Goal: Task Accomplishment & Management: Complete application form

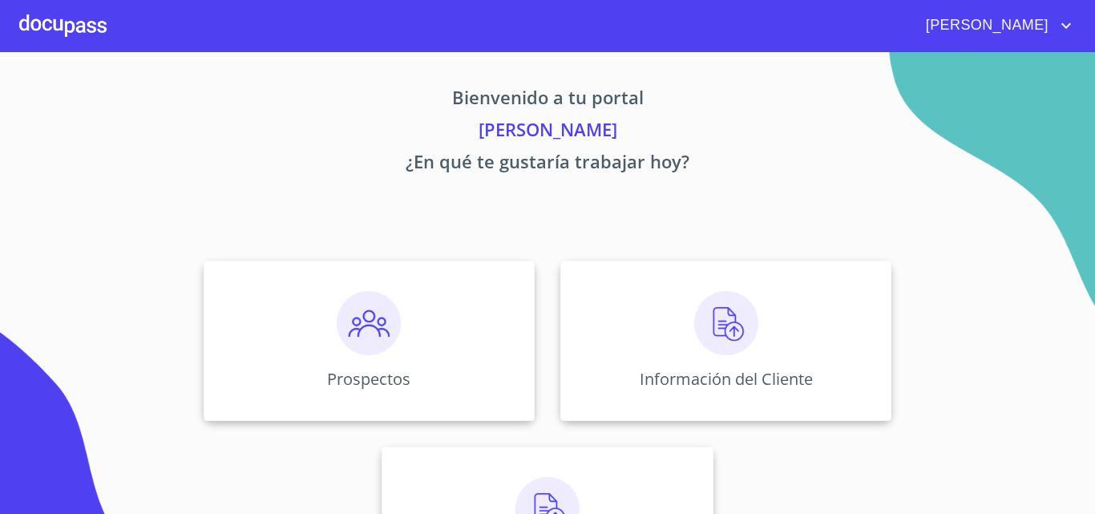
click at [81, 34] on div at bounding box center [62, 25] width 87 height 51
click at [349, 301] on img at bounding box center [369, 323] width 64 height 64
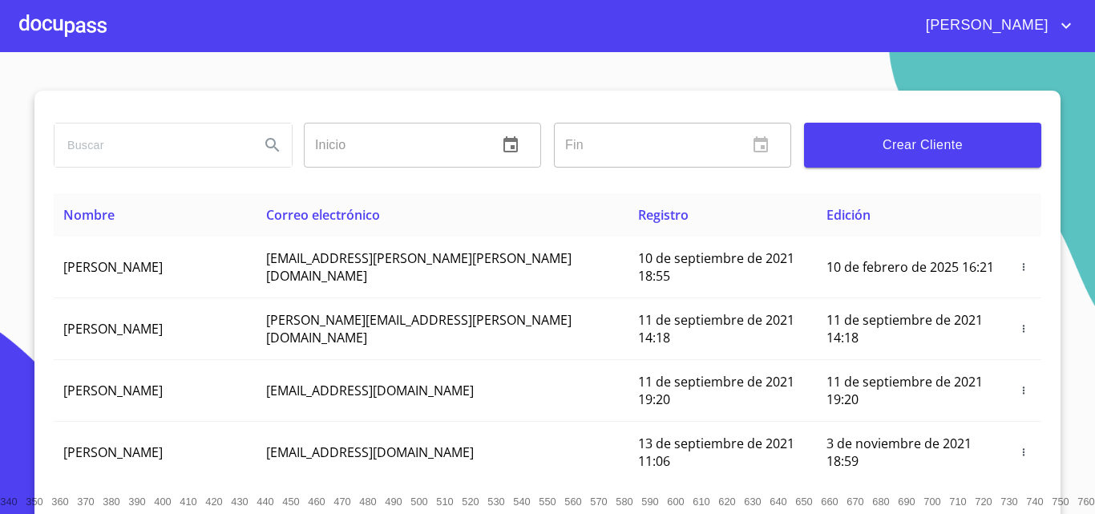
click at [115, 151] on input "search" at bounding box center [151, 144] width 192 height 43
type input "[PERSON_NAME]"
click at [253, 146] on button "Search" at bounding box center [272, 145] width 38 height 38
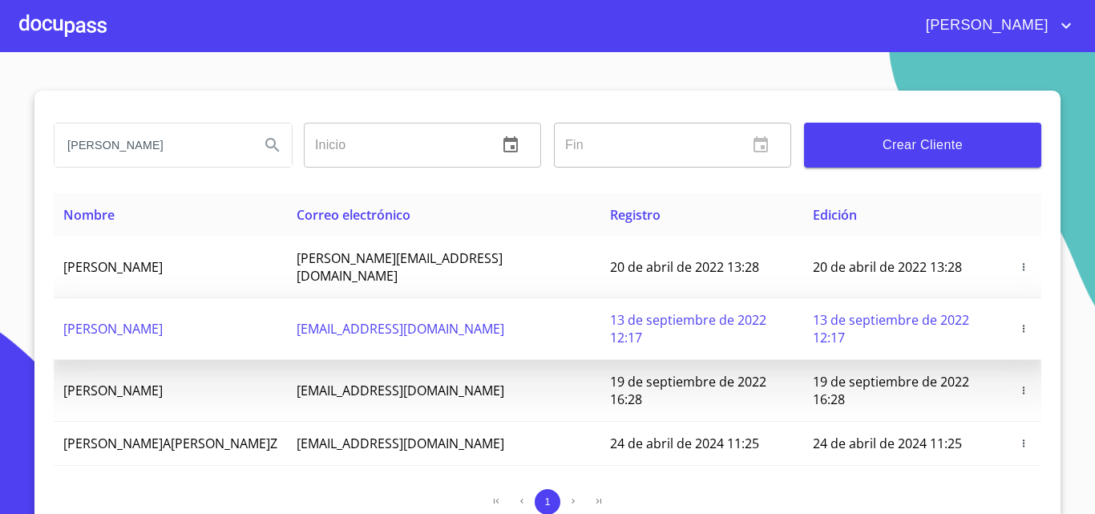
click at [231, 307] on td "[PERSON_NAME]" at bounding box center [170, 329] width 233 height 62
click at [272, 301] on td "[PERSON_NAME]" at bounding box center [170, 329] width 233 height 62
click at [1019, 323] on icon "button" at bounding box center [1023, 328] width 11 height 11
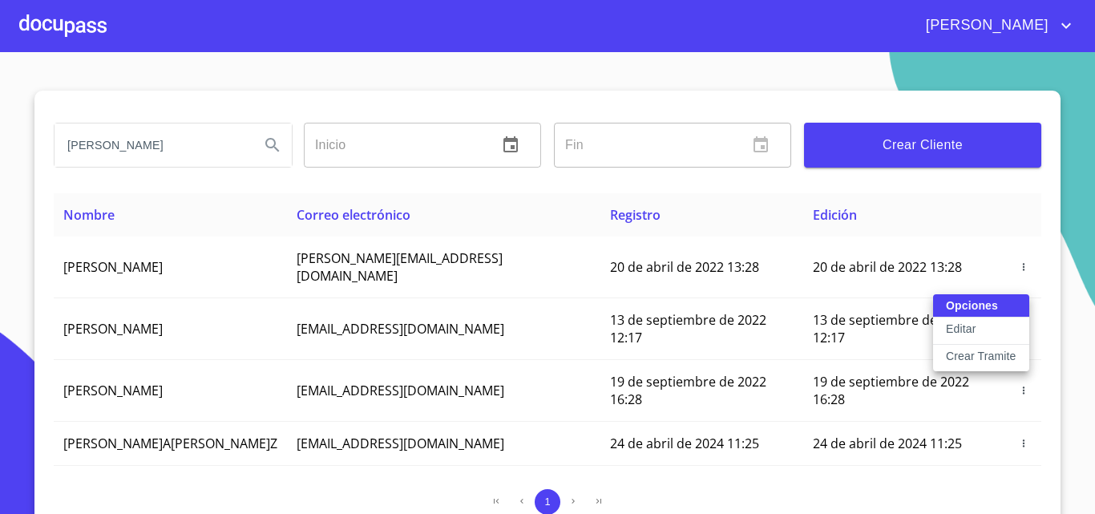
click at [963, 356] on p "Crear Tramite" at bounding box center [981, 356] width 71 height 16
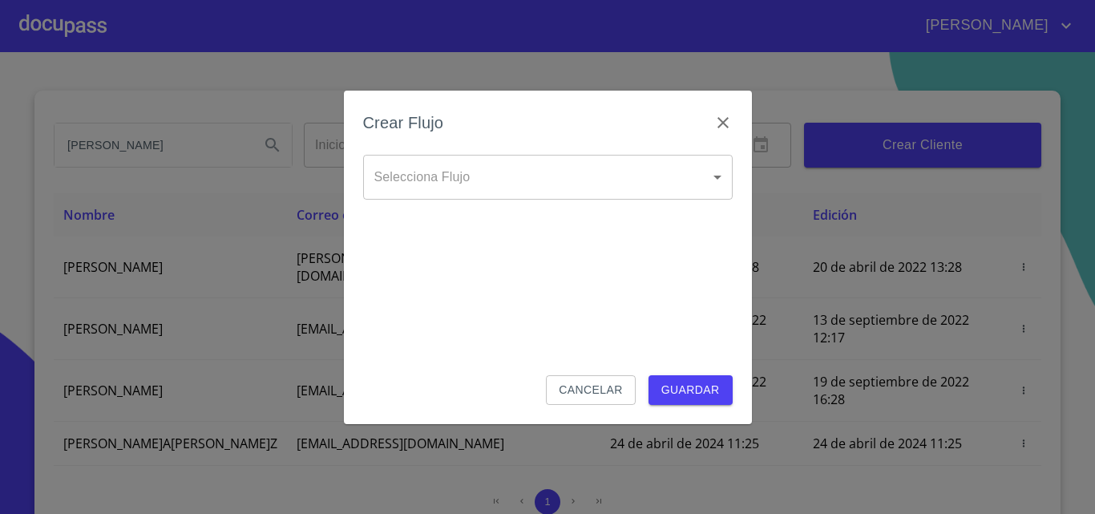
click at [523, 176] on body "[PERSON_NAME] ​ Fin ​ Crear Cliente Nombre Correo electrónico Registro Edición …" at bounding box center [547, 257] width 1095 height 514
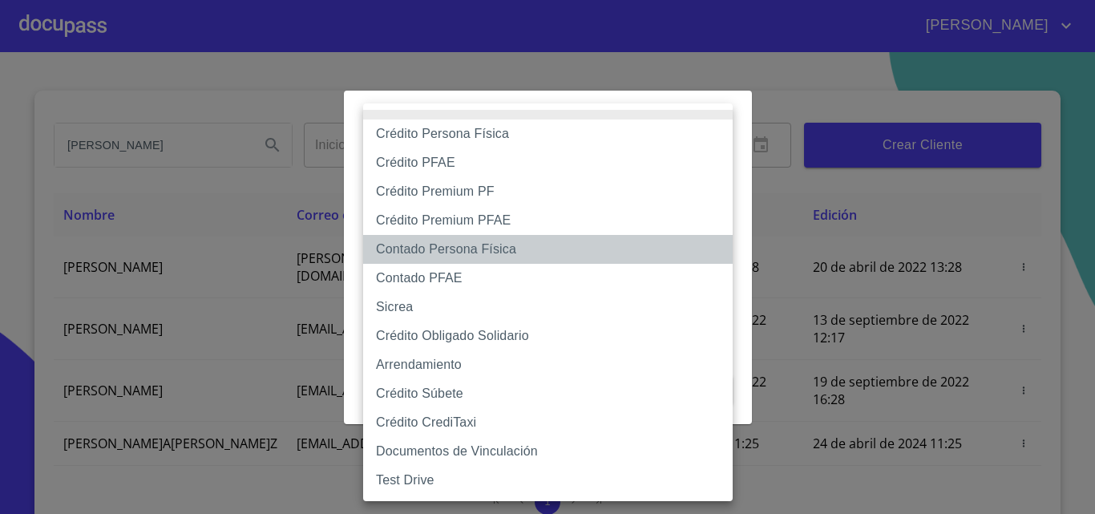
click at [444, 248] on li "Contado Persona Física" at bounding box center [548, 249] width 370 height 29
type input "60bf975b0d9865ccc2471536"
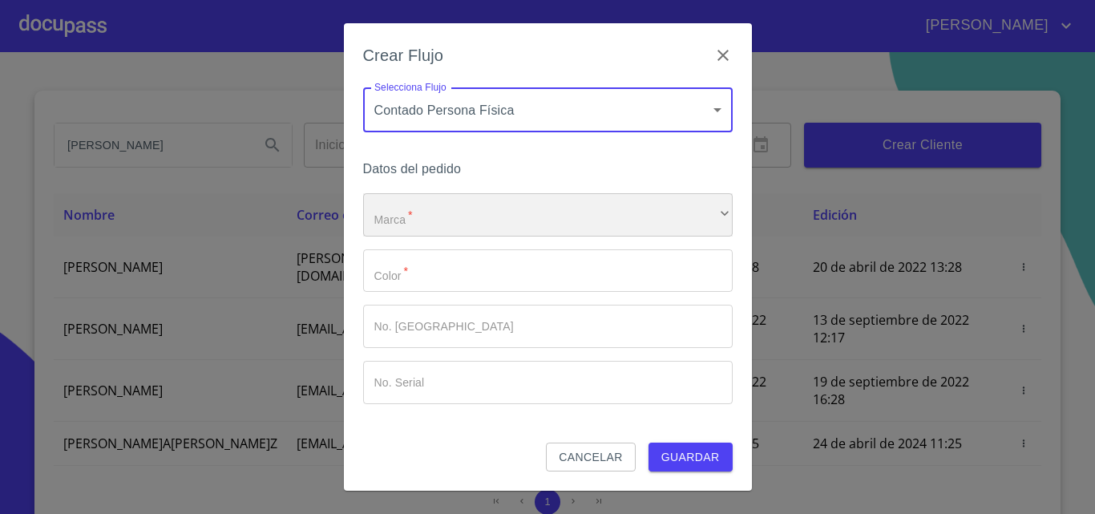
click at [458, 220] on div "​" at bounding box center [548, 214] width 370 height 43
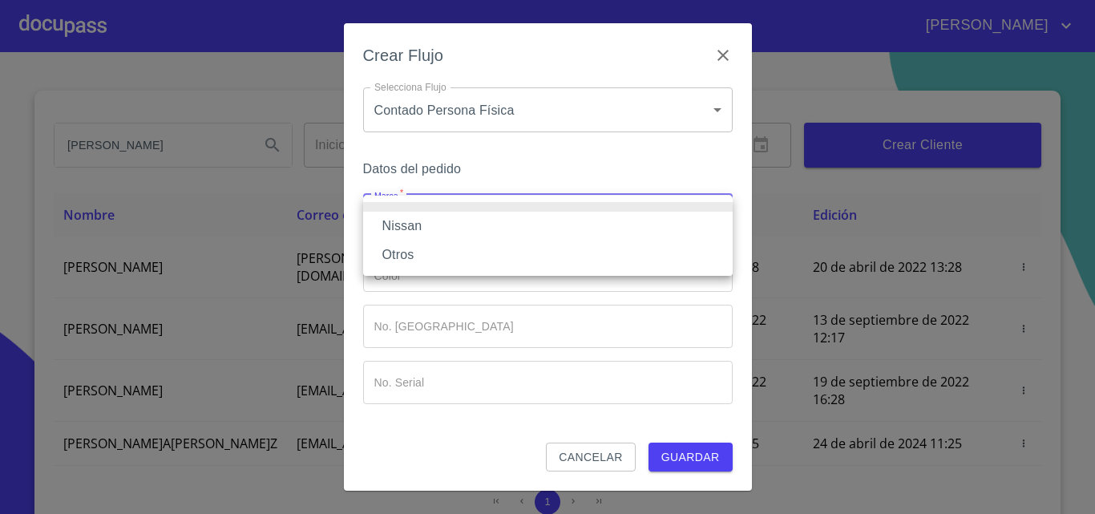
click at [418, 223] on li "Nissan" at bounding box center [548, 226] width 370 height 29
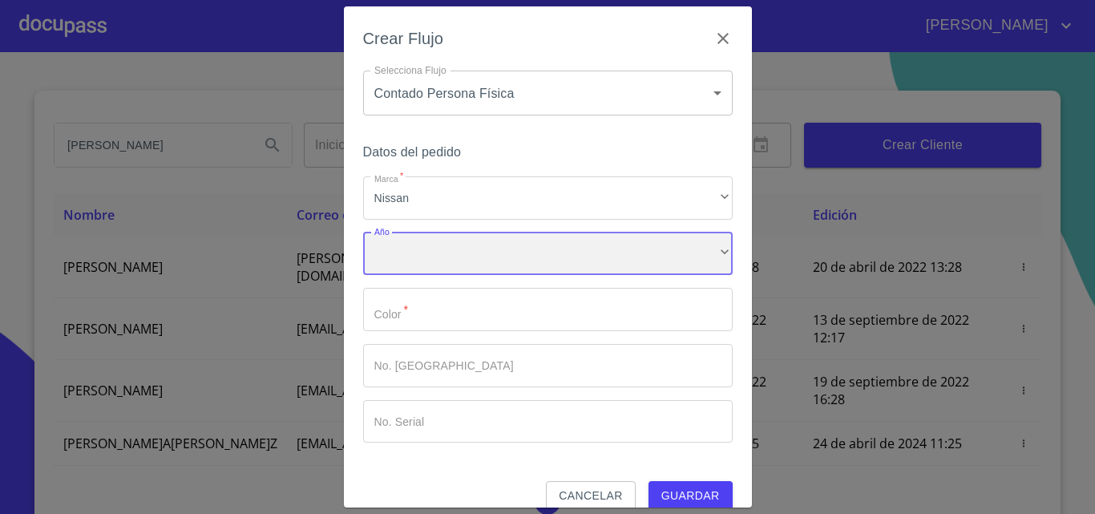
click at [430, 252] on div "​" at bounding box center [548, 253] width 370 height 43
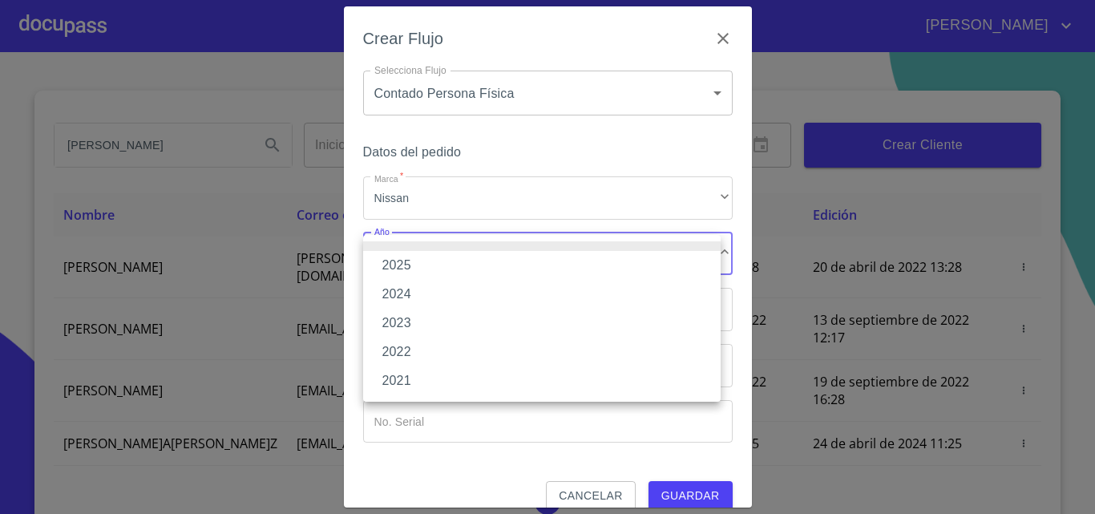
click at [414, 269] on li "2025" at bounding box center [541, 265] width 357 height 29
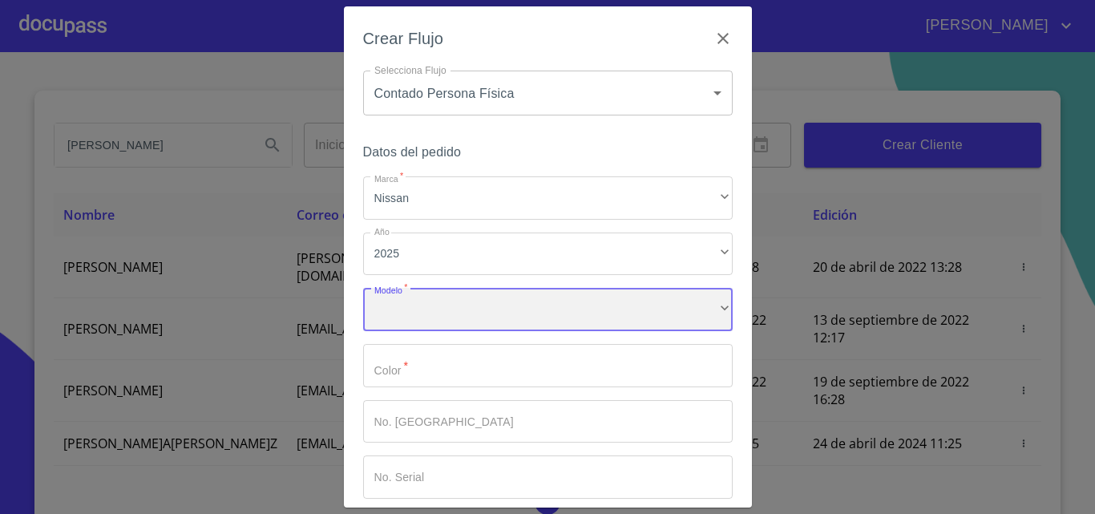
click at [454, 307] on div "​" at bounding box center [548, 309] width 370 height 43
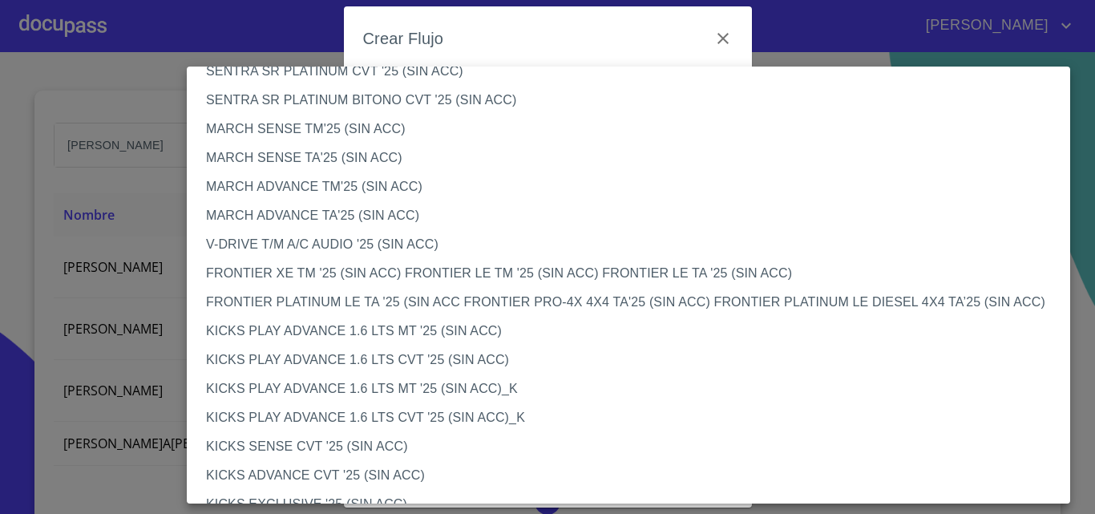
scroll to position [1042, 0]
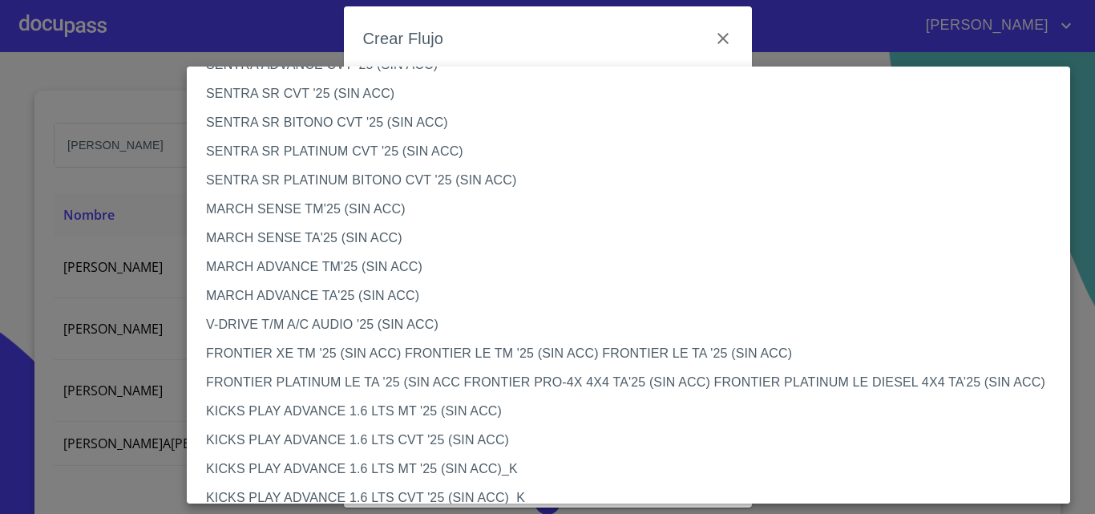
click at [332, 209] on li "MARCH SENSE TM'25 (SIN ACC)" at bounding box center [634, 209] width 895 height 29
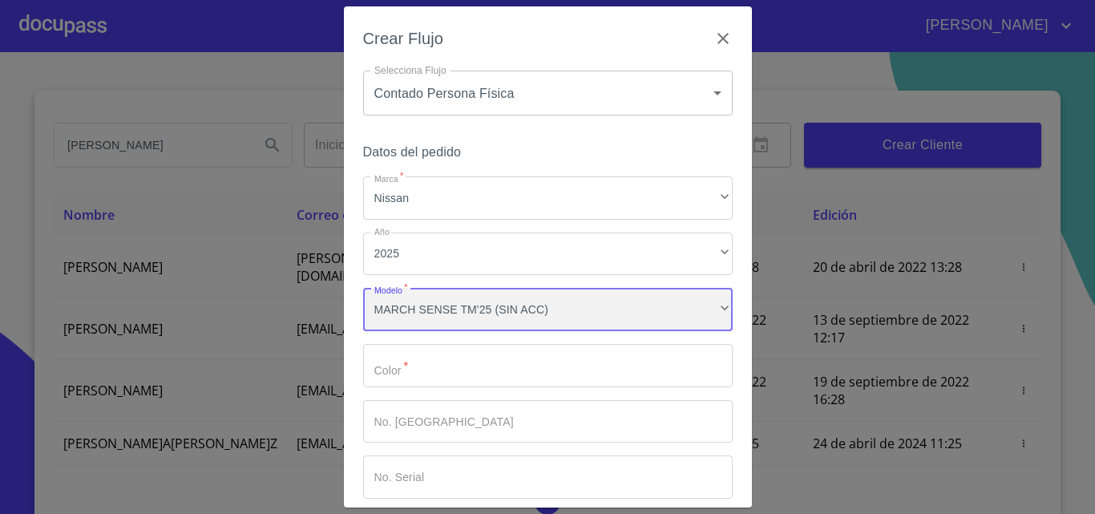
click at [535, 311] on div "MARCH SENSE TM'25 (SIN ACC)" at bounding box center [548, 309] width 370 height 43
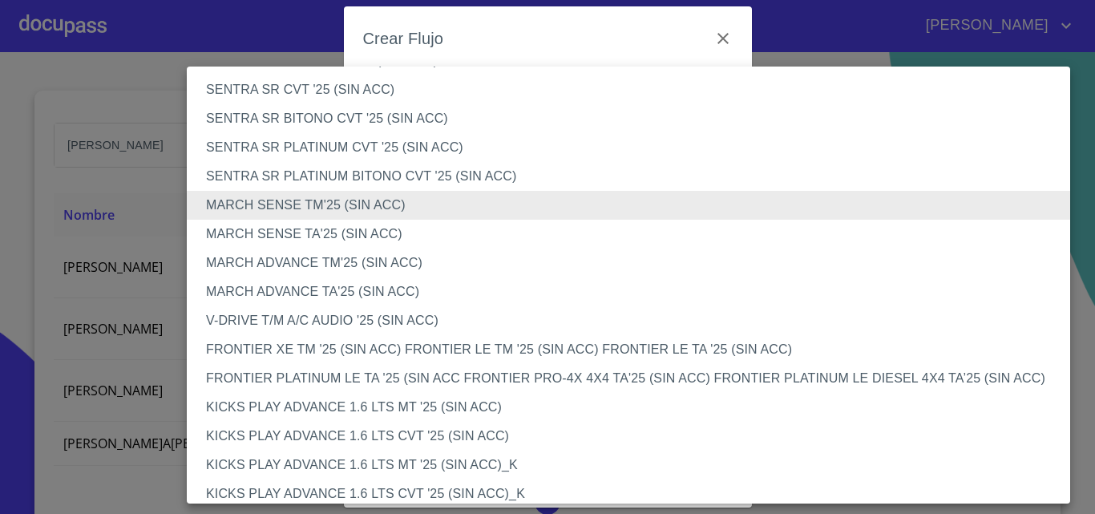
scroll to position [1047, 0]
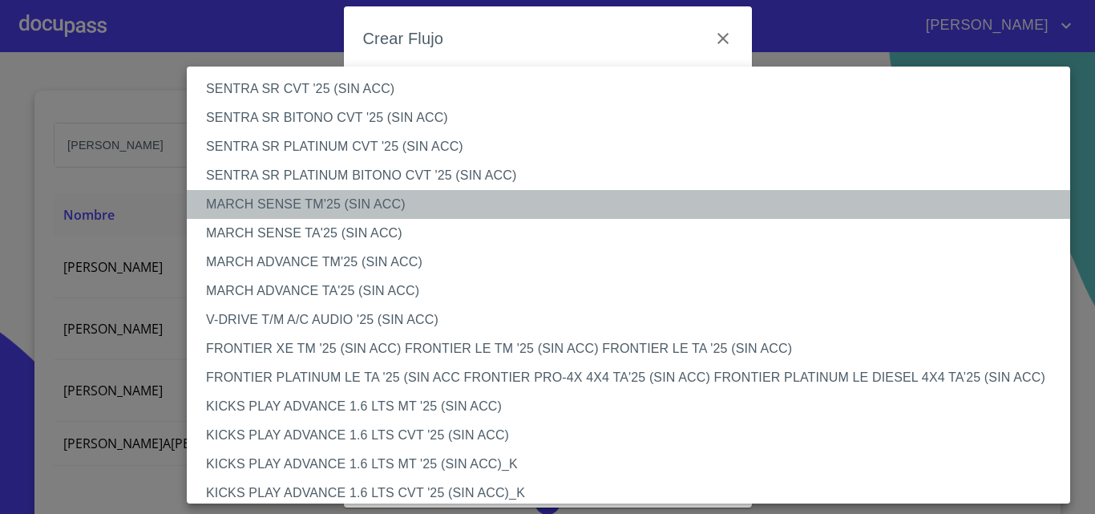
click at [321, 208] on li "MARCH SENSE TM'25 (SIN ACC)" at bounding box center [634, 204] width 895 height 29
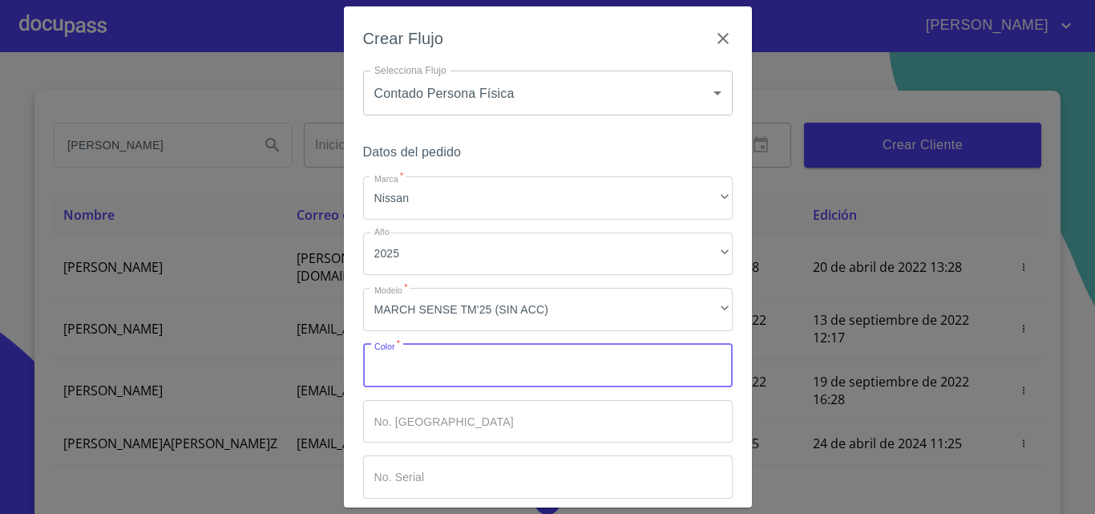
click at [406, 374] on input "Marca   *" at bounding box center [548, 365] width 370 height 43
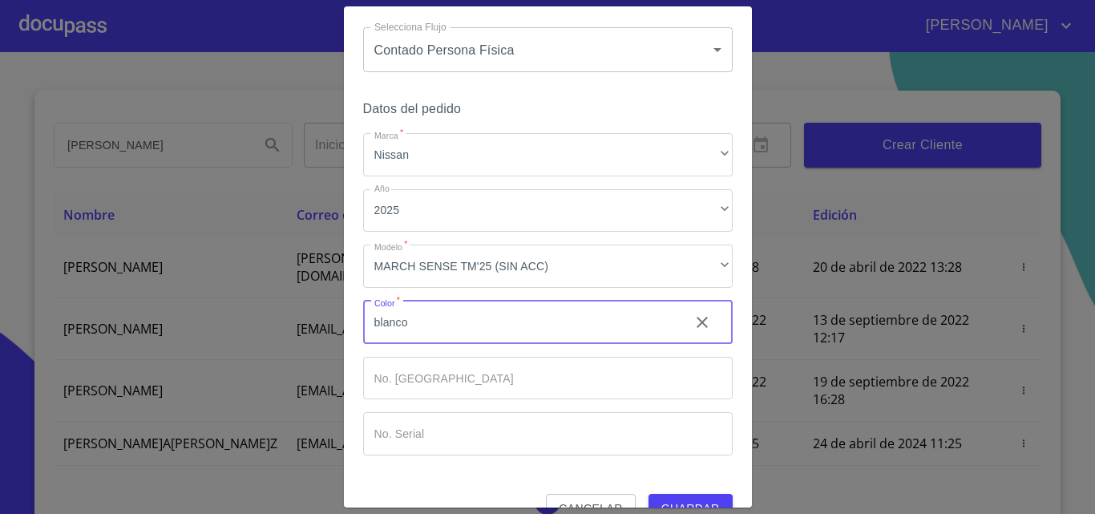
scroll to position [78, 0]
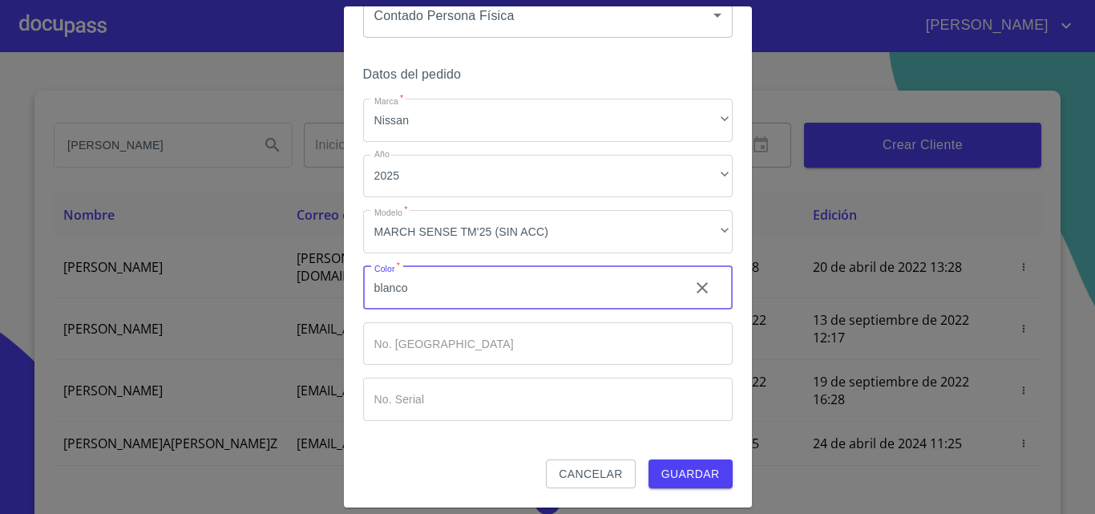
type input "blanco"
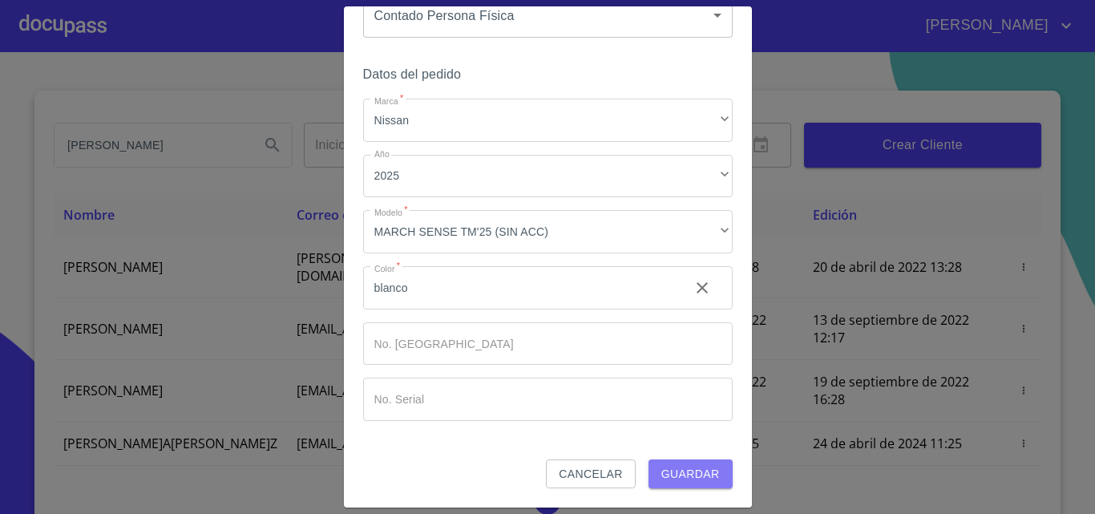
click at [674, 472] on span "Guardar" at bounding box center [690, 474] width 59 height 20
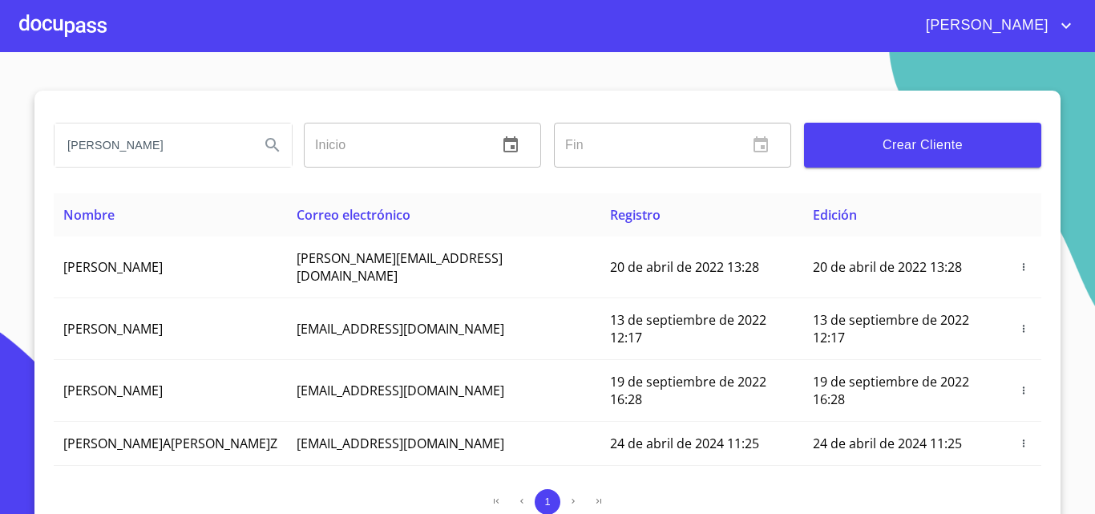
click at [30, 30] on div at bounding box center [62, 25] width 87 height 51
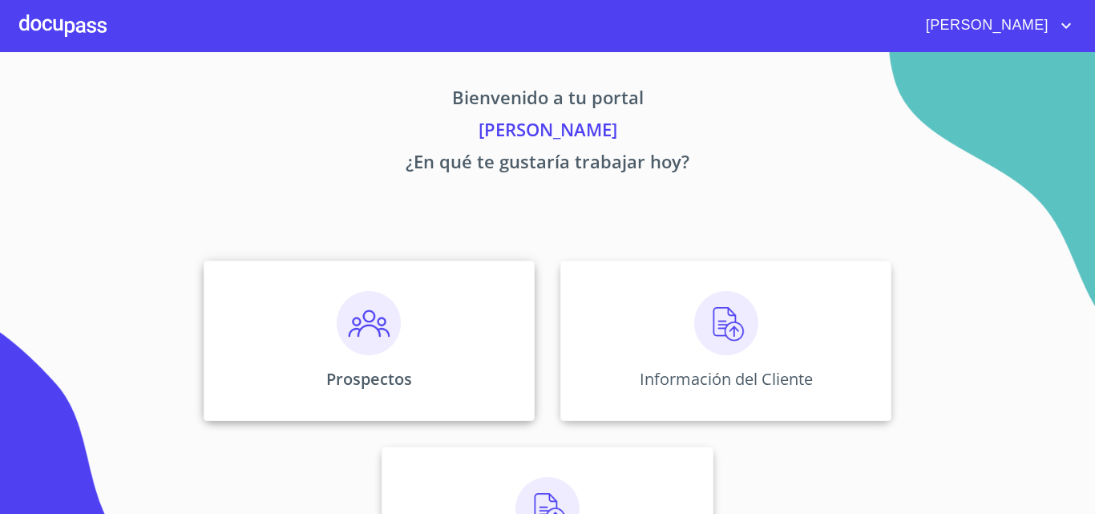
click at [299, 313] on div "Prospectos" at bounding box center [369, 340] width 331 height 160
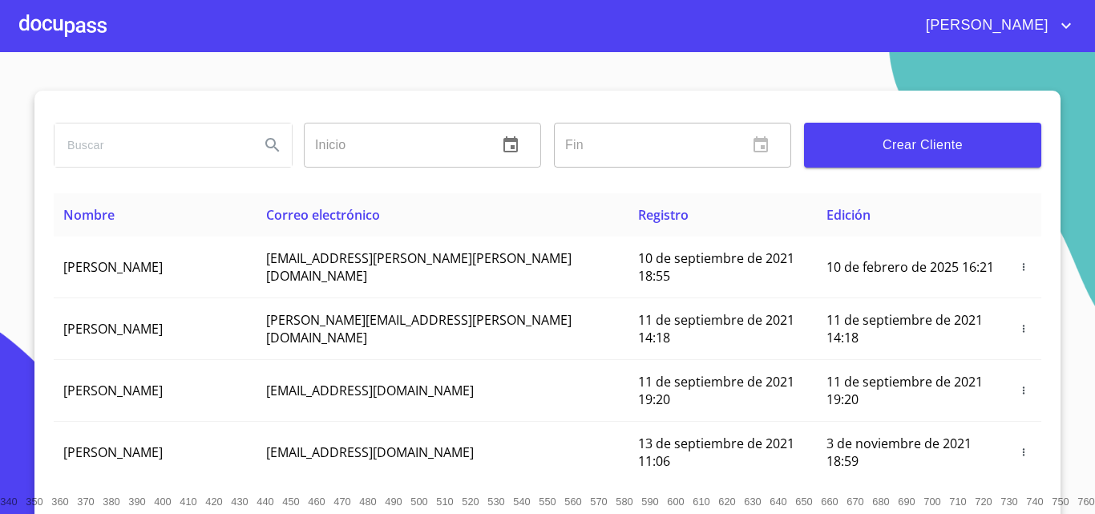
click at [948, 162] on button "Crear Cliente" at bounding box center [922, 145] width 237 height 45
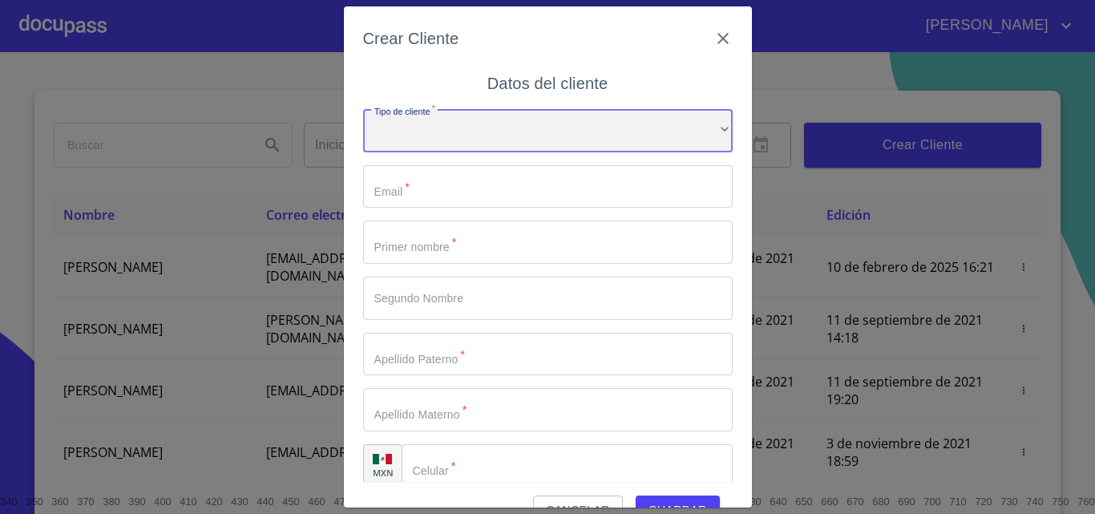
click at [423, 131] on div "​" at bounding box center [548, 130] width 370 height 43
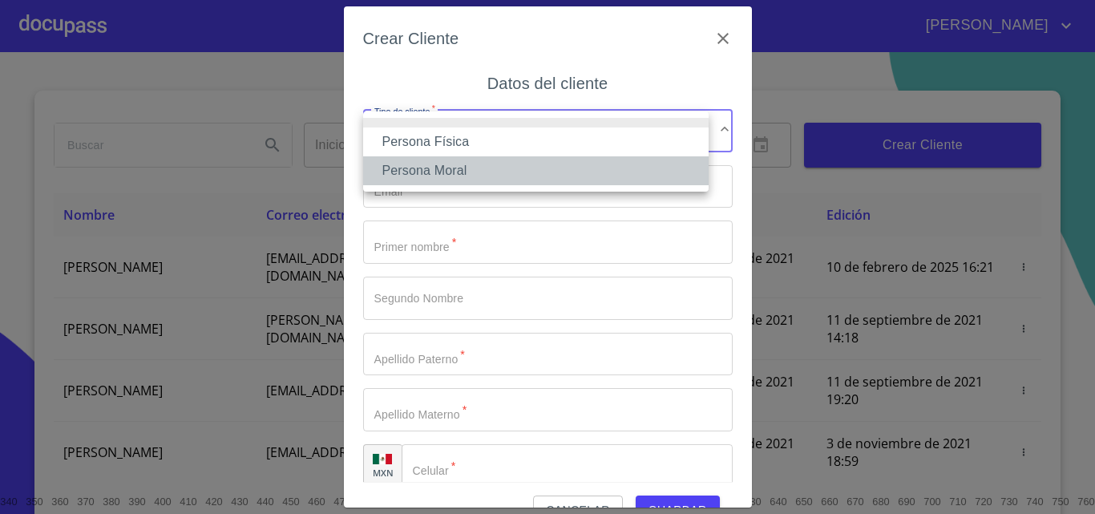
click at [427, 160] on li "Persona Moral" at bounding box center [535, 170] width 345 height 29
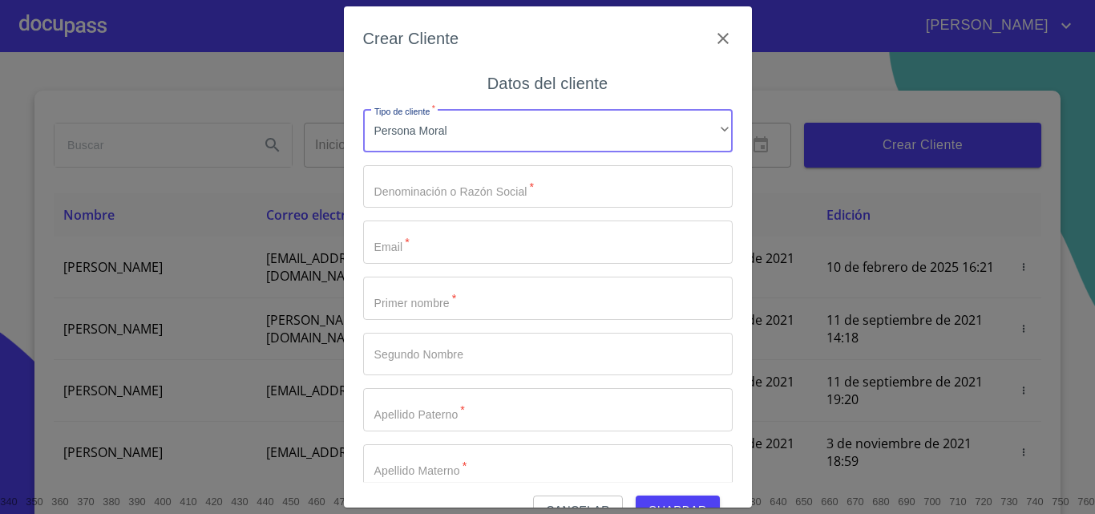
click at [410, 188] on input "Tipo de cliente   *" at bounding box center [548, 186] width 370 height 43
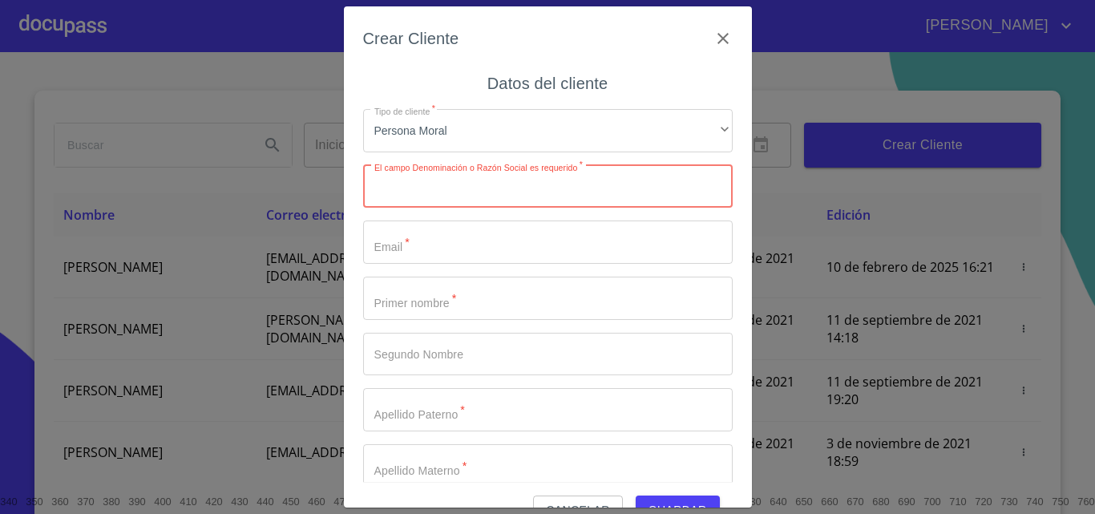
paste input "TRANSPORTES INNOVATIVOS"
type input "TRANSPORTES INNOVATIVOS SA DE CV"
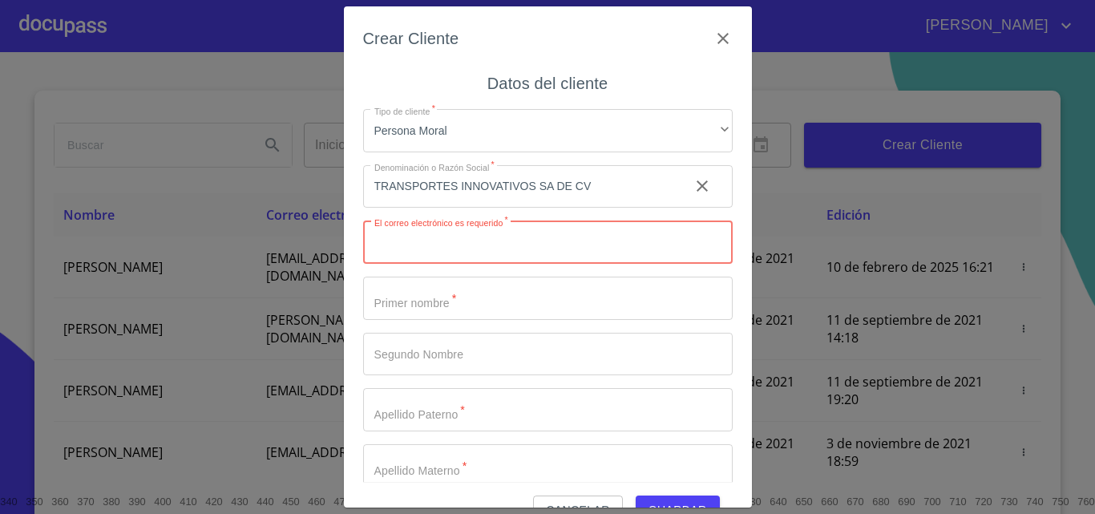
paste input "[EMAIL_ADDRESS][DOMAIN_NAME]"
type input "[EMAIL_ADDRESS][DOMAIN_NAME]"
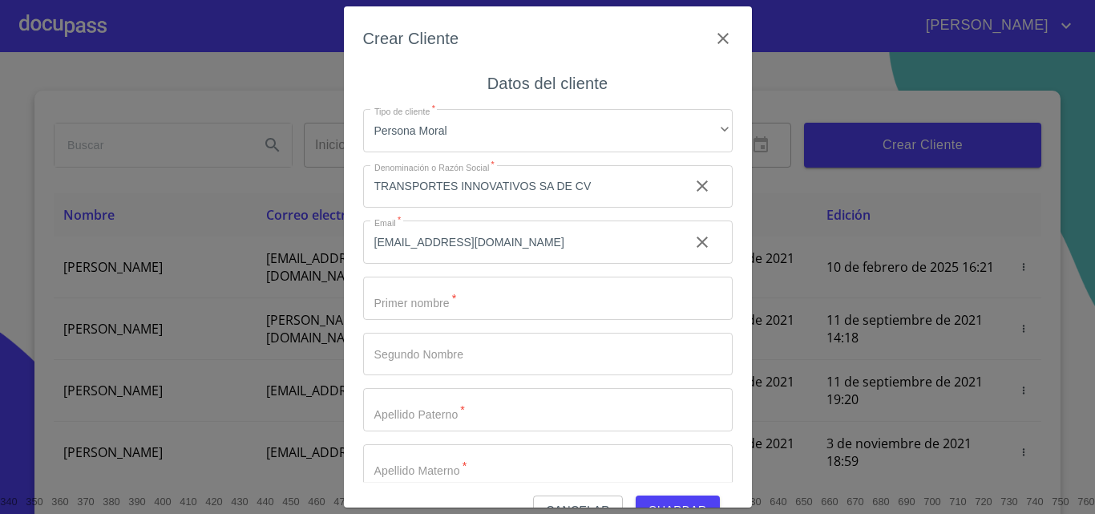
click at [506, 35] on div "Crear Cliente" at bounding box center [548, 48] width 370 height 45
click at [433, 309] on input "Tipo de cliente   *" at bounding box center [548, 298] width 370 height 43
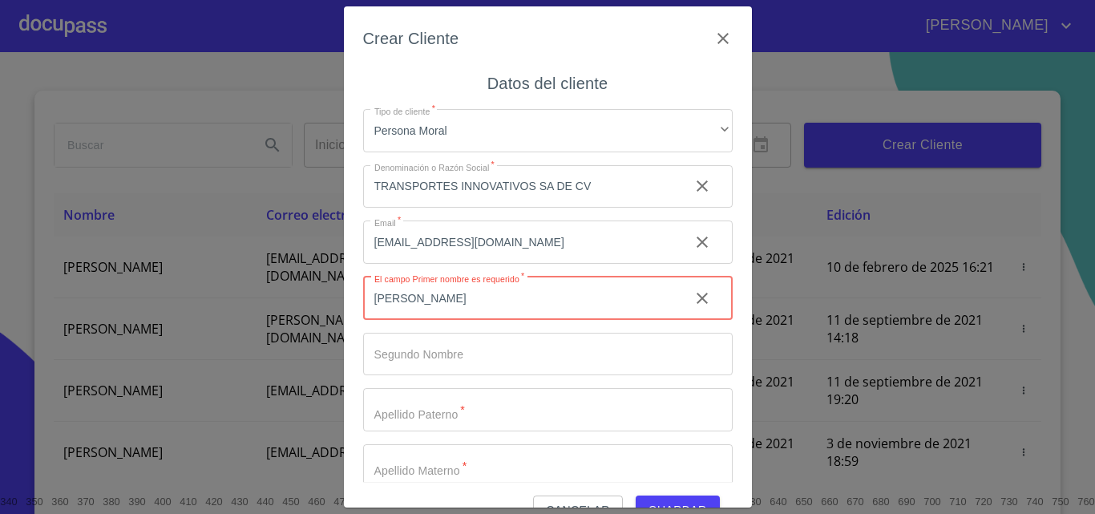
type input "[PERSON_NAME]"
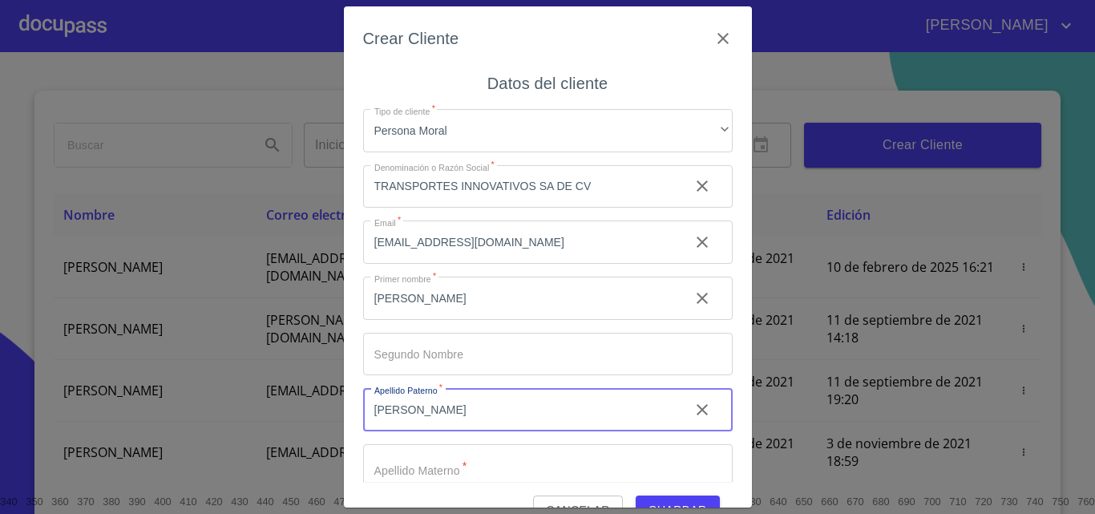
type input "[PERSON_NAME]"
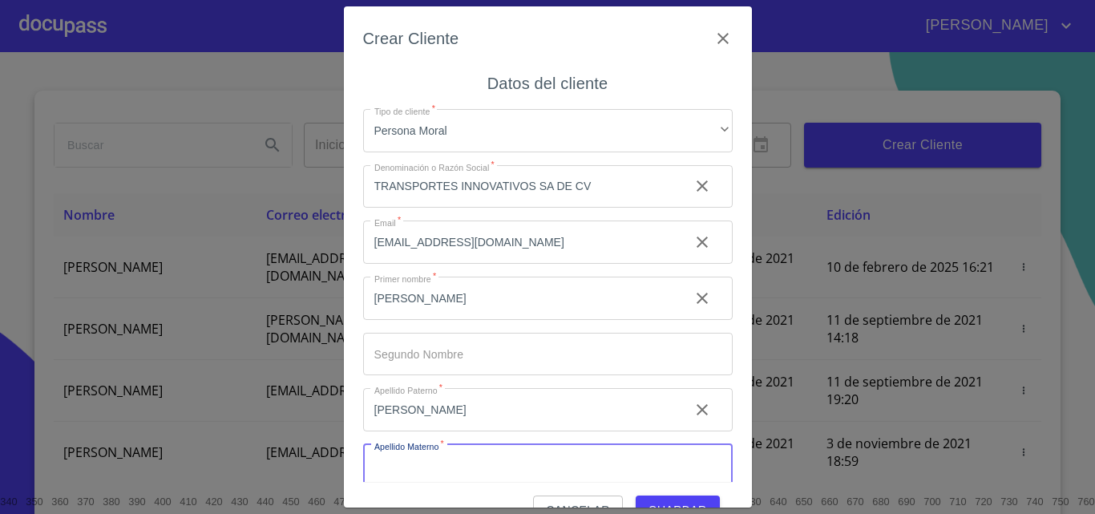
scroll to position [6, 0]
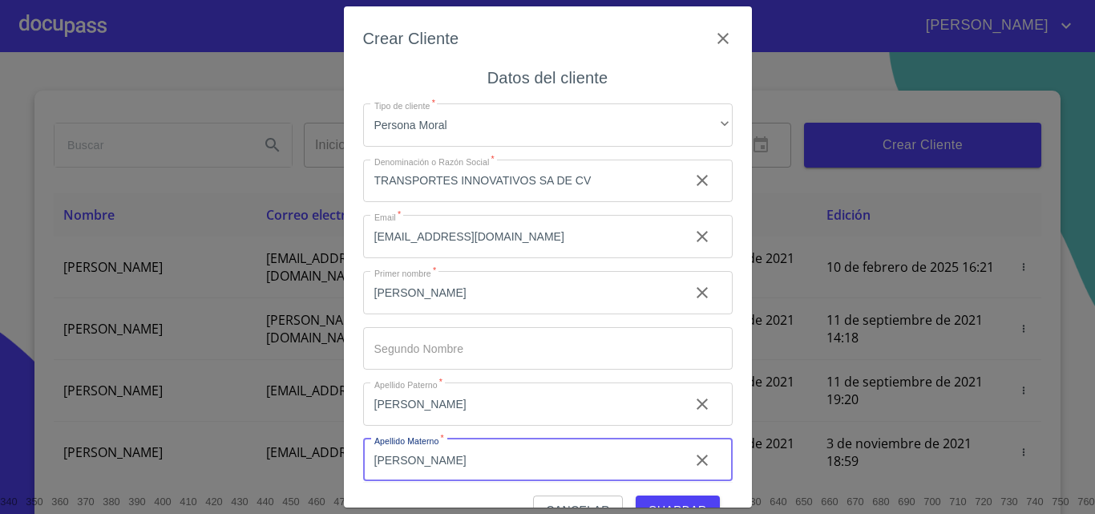
type input "[PERSON_NAME]"
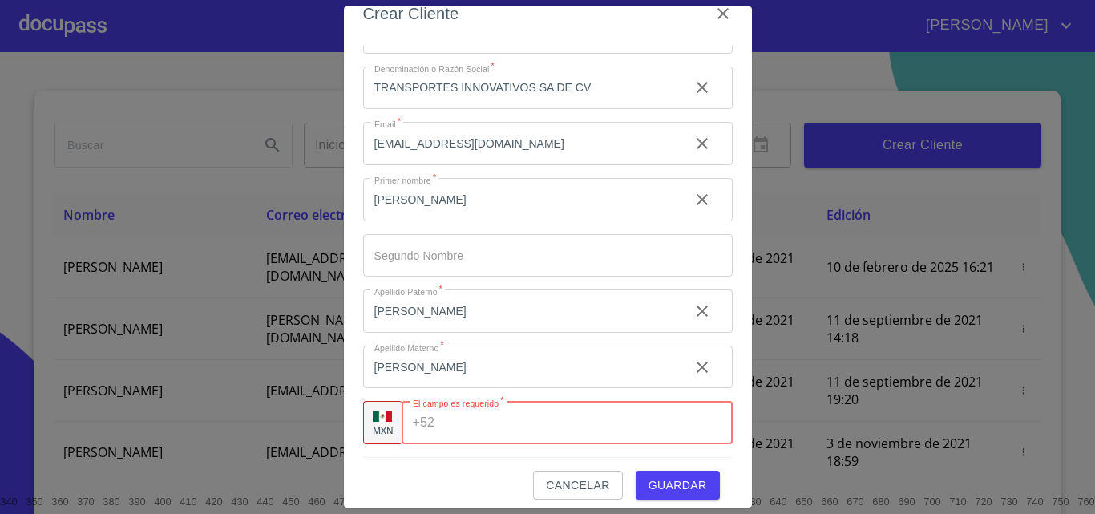
scroll to position [36, 0]
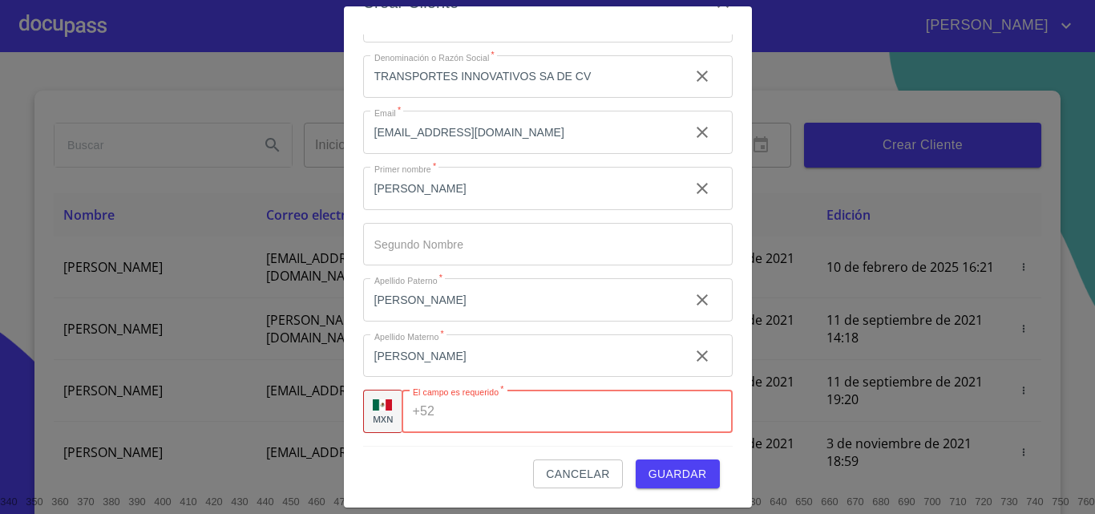
paste input "[PHONE_NUMBER]"
type input "[PHONE_NUMBER]"
click at [676, 479] on span "Guardar" at bounding box center [677, 474] width 59 height 20
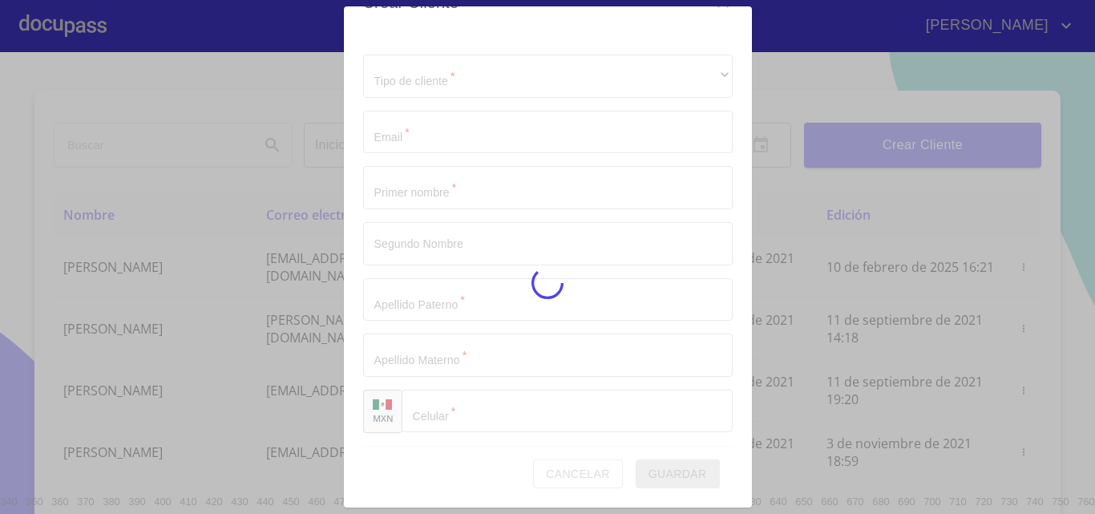
scroll to position [18, 0]
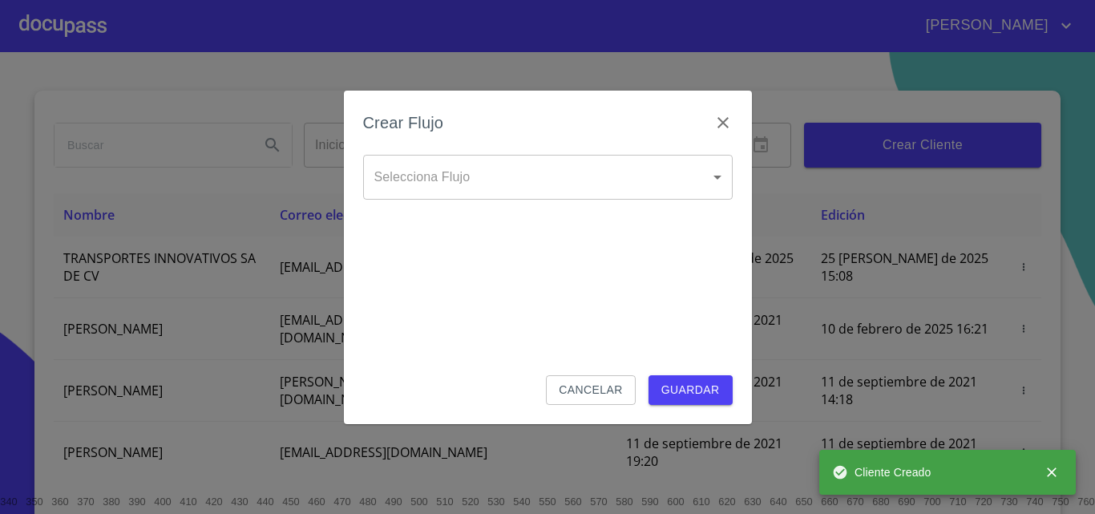
click at [582, 172] on body "[PERSON_NAME] ​ Fin ​ Crear Cliente Nombre Correo electrónico Registro Edición …" at bounding box center [547, 257] width 1095 height 514
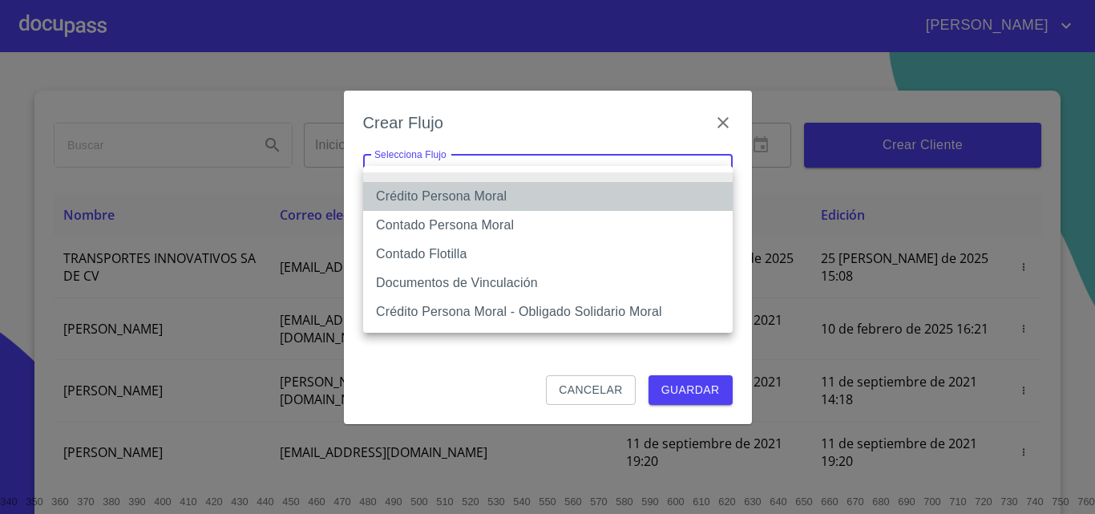
click at [434, 192] on li "Crédito Persona Moral" at bounding box center [548, 196] width 370 height 29
type input "614ae8207e49d67341f8d0cd"
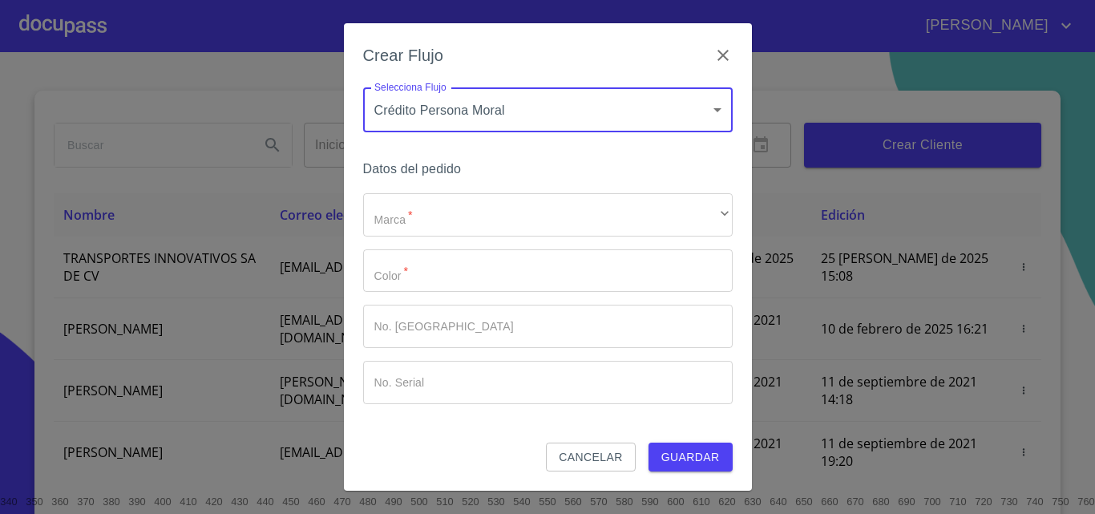
click at [441, 239] on div "Marca   * ​ ​ Color   * ​ No. Pedido ​ No. Serial ​" at bounding box center [548, 298] width 370 height 211
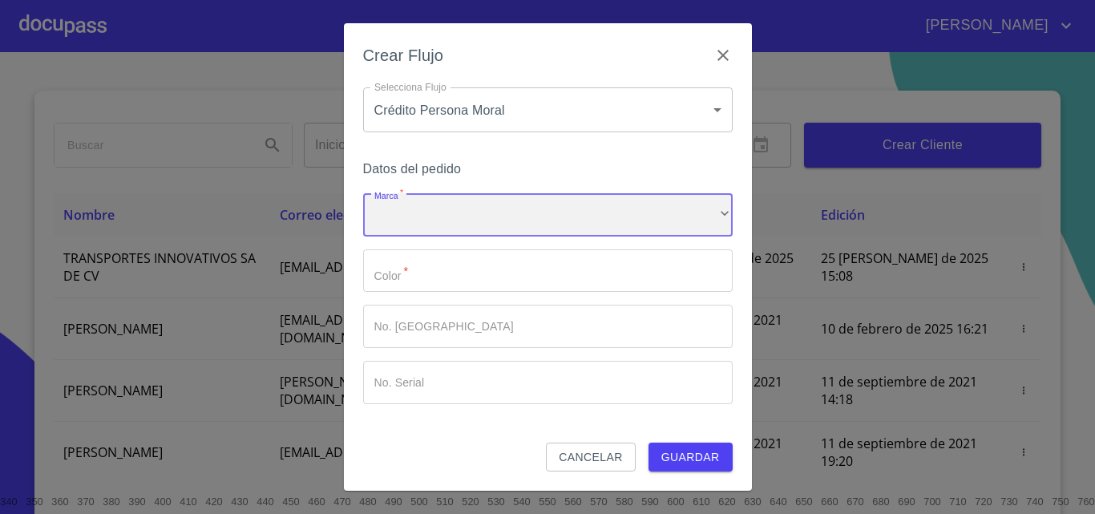
click at [443, 231] on div "​" at bounding box center [548, 214] width 370 height 43
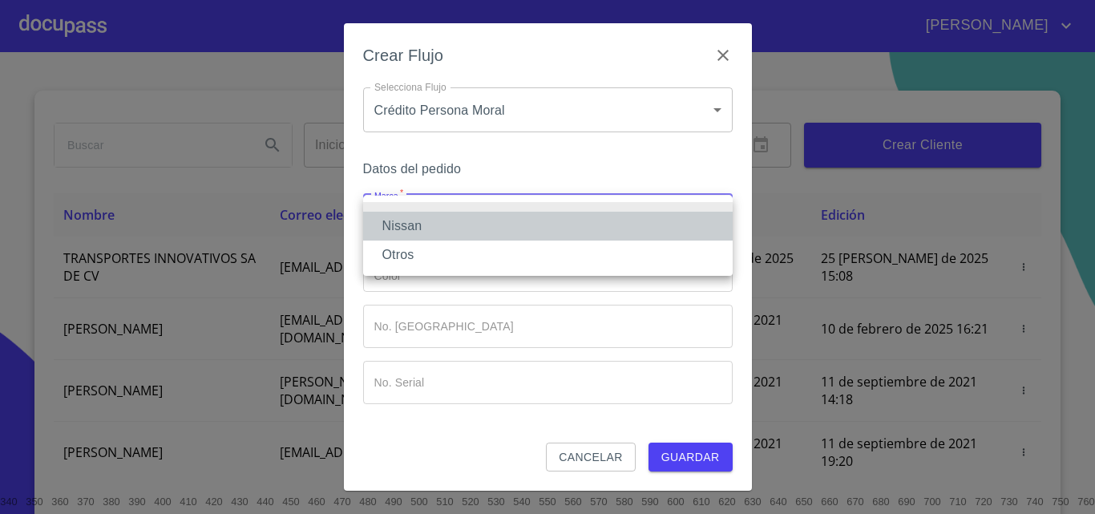
click at [443, 231] on li "Nissan" at bounding box center [548, 226] width 370 height 29
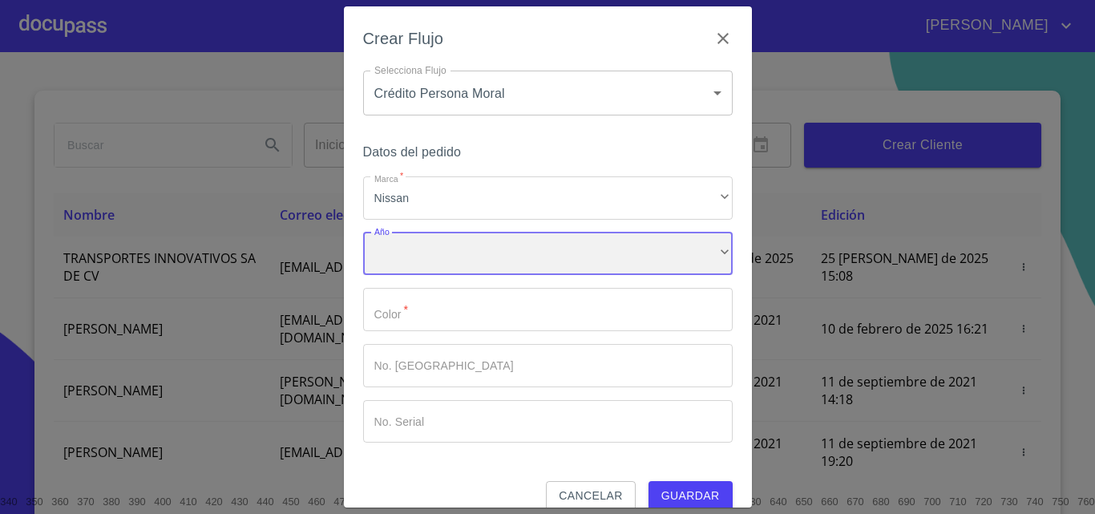
click at [434, 250] on div "​" at bounding box center [548, 253] width 370 height 43
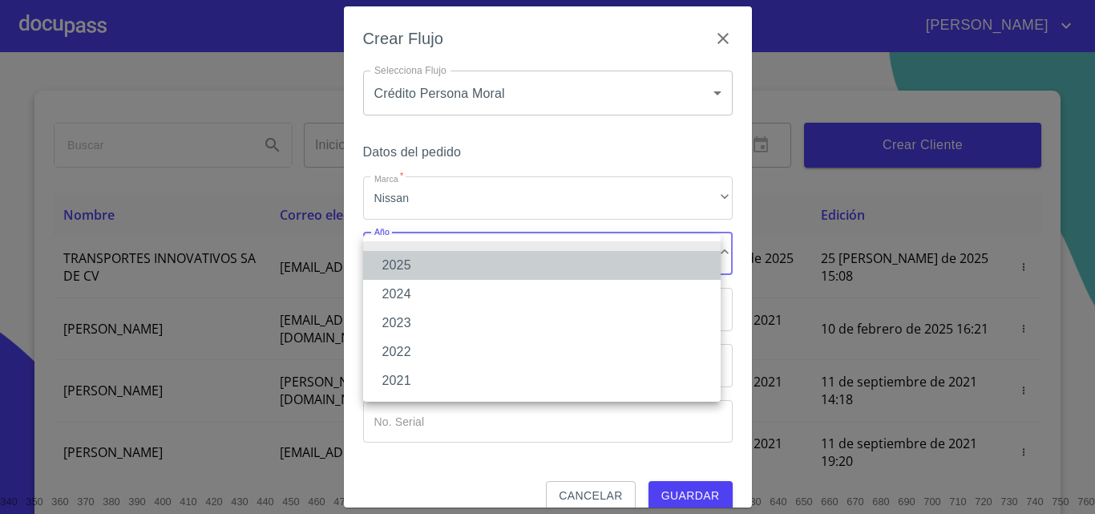
click at [426, 270] on li "2025" at bounding box center [541, 265] width 357 height 29
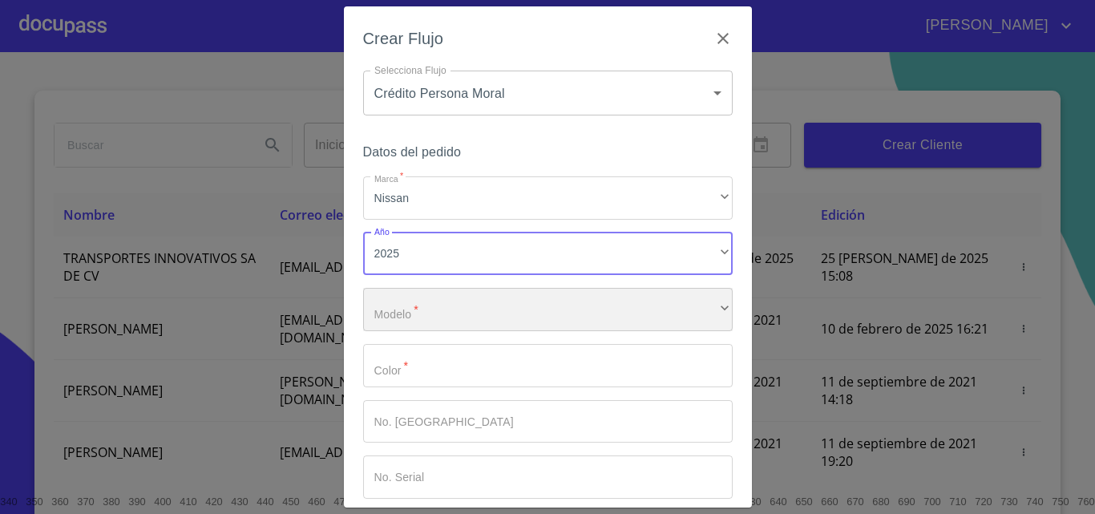
click at [426, 318] on div "​" at bounding box center [548, 309] width 370 height 43
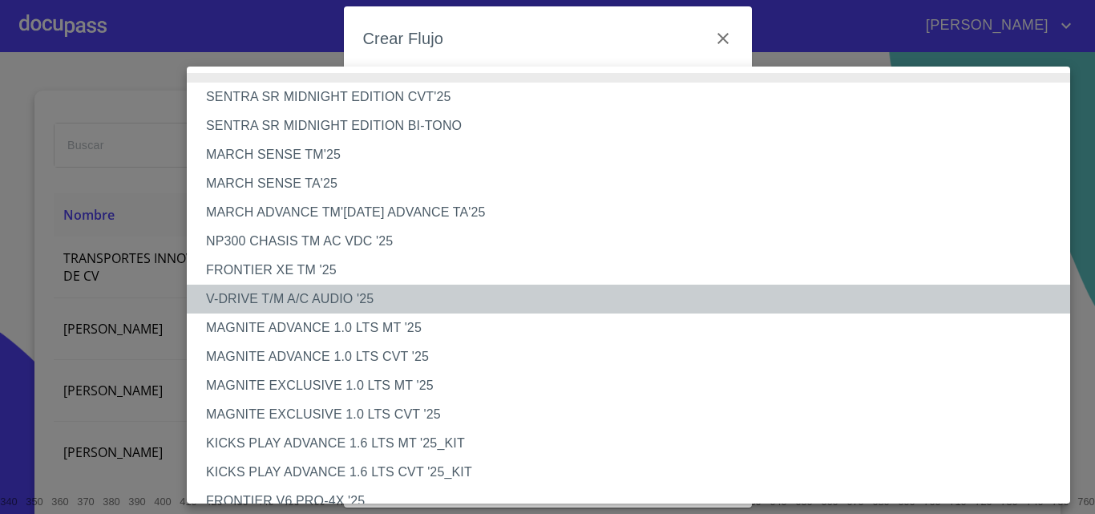
click at [386, 293] on li "V-DRIVE T/M A/C AUDIO '25" at bounding box center [634, 299] width 895 height 29
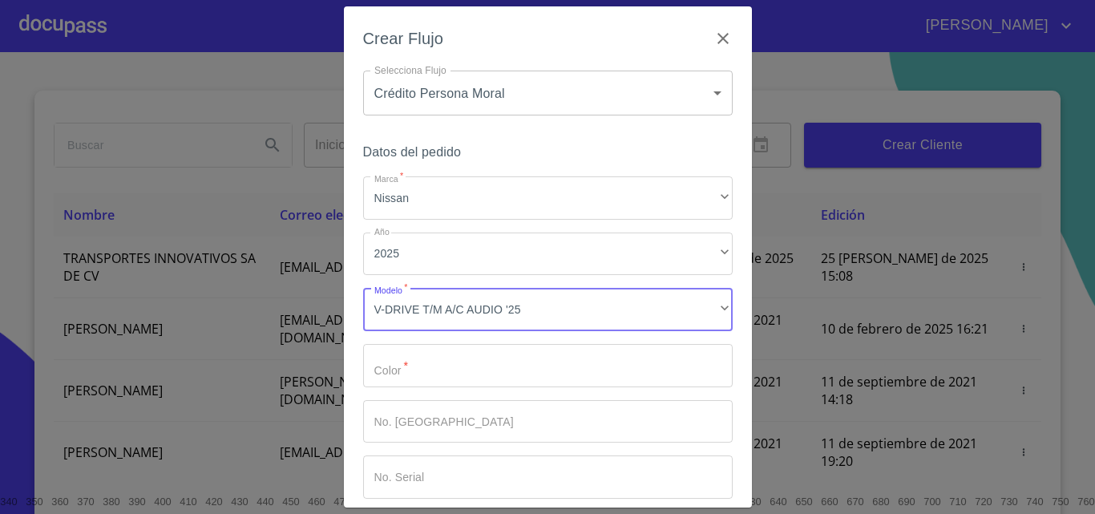
click at [414, 368] on input "Marca   *" at bounding box center [548, 365] width 370 height 43
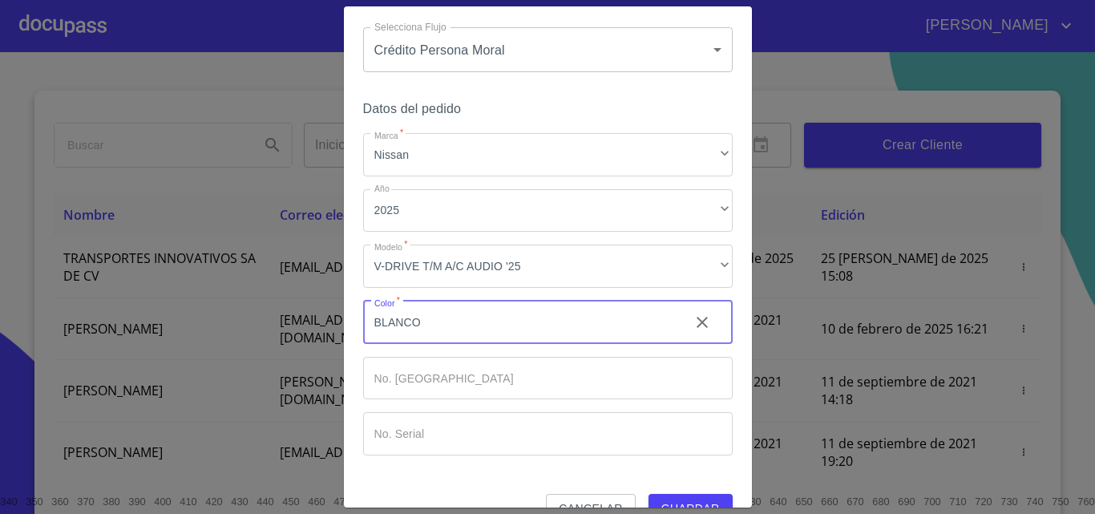
scroll to position [78, 0]
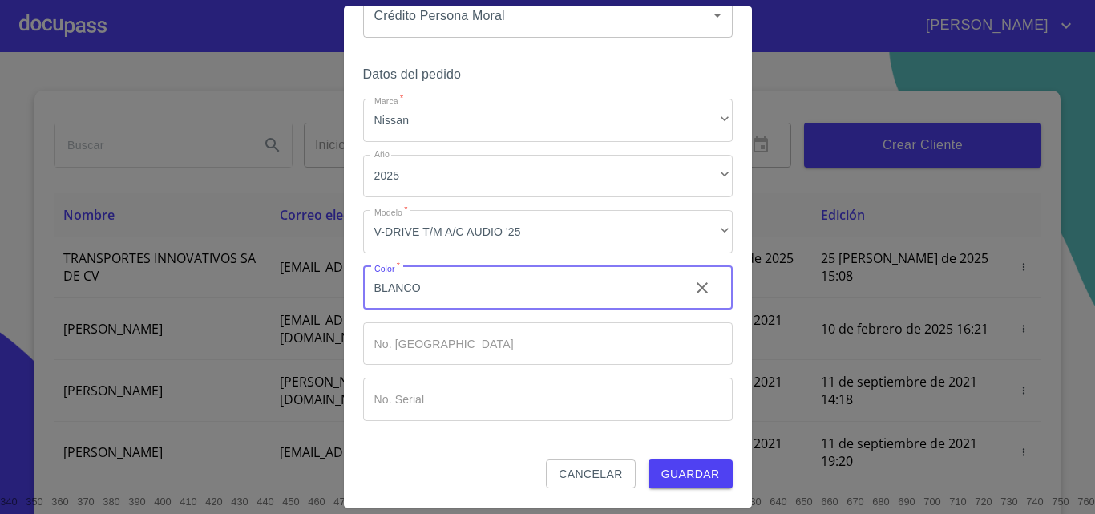
type input "BLANCO"
click at [674, 466] on span "Guardar" at bounding box center [690, 474] width 59 height 20
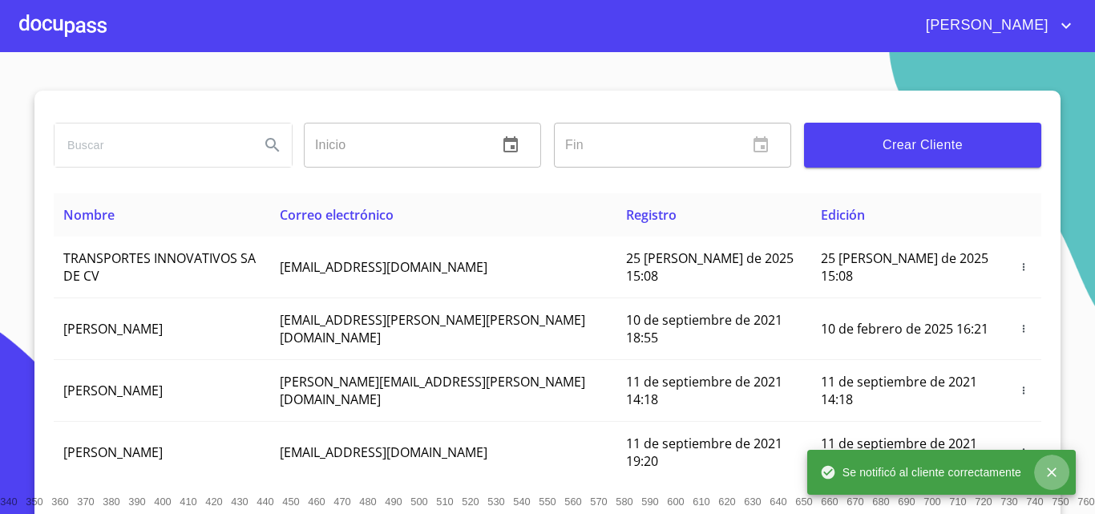
click at [1051, 467] on icon "close" at bounding box center [1052, 472] width 16 height 16
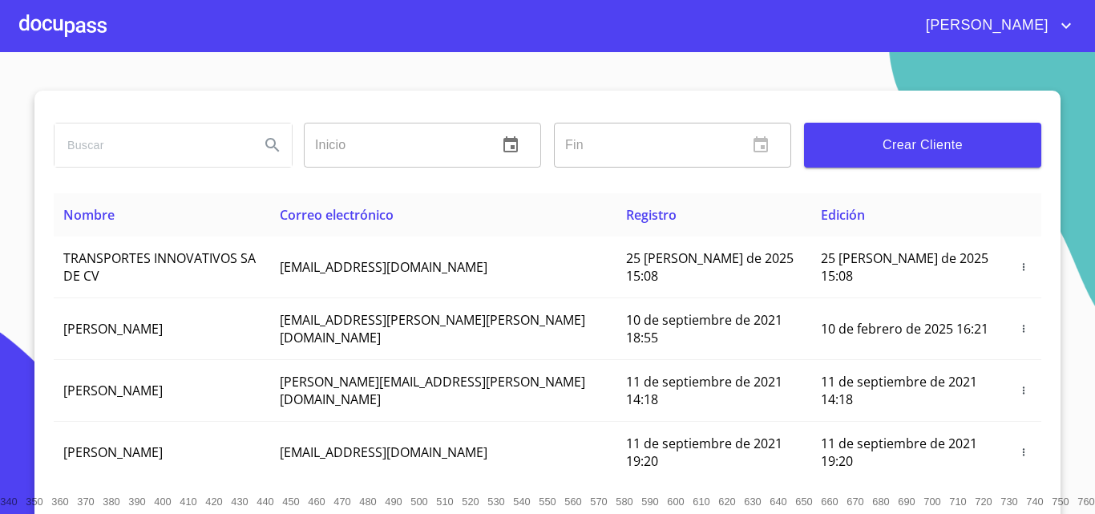
click at [67, 37] on div at bounding box center [62, 25] width 87 height 51
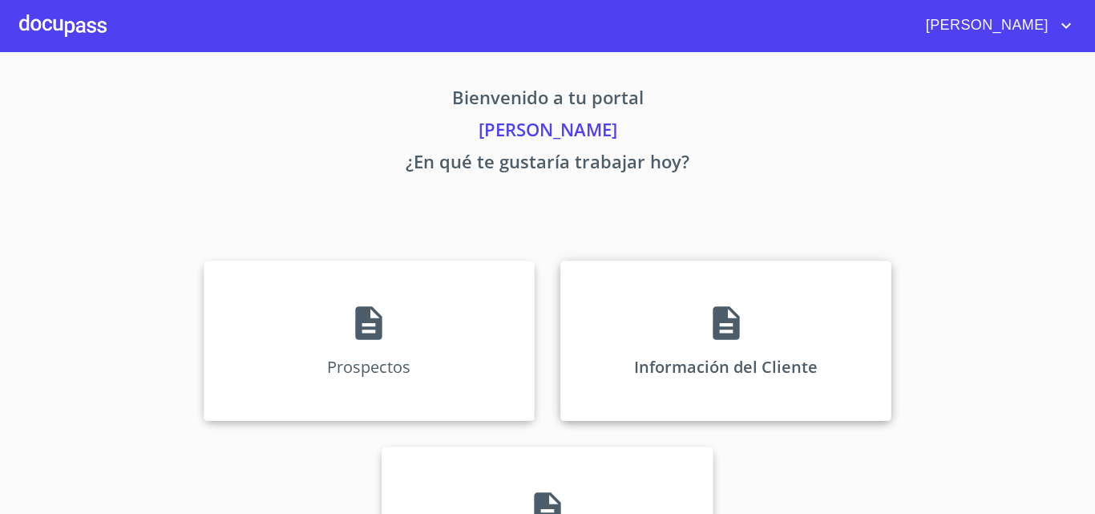
click at [672, 335] on div "Información del Cliente" at bounding box center [725, 340] width 331 height 160
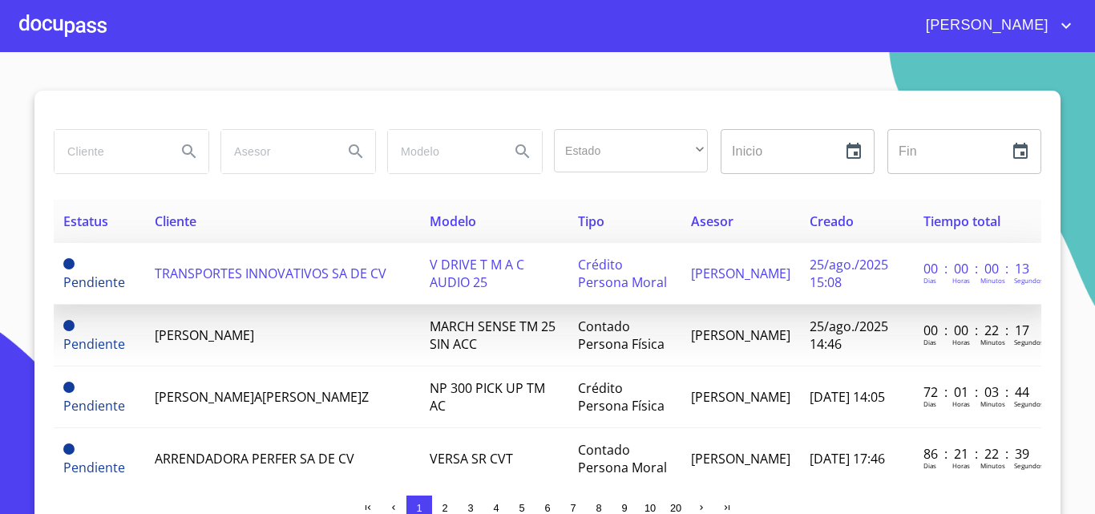
click at [266, 254] on td "TRANSPORTES INNOVATIVOS SA DE CV" at bounding box center [282, 274] width 275 height 62
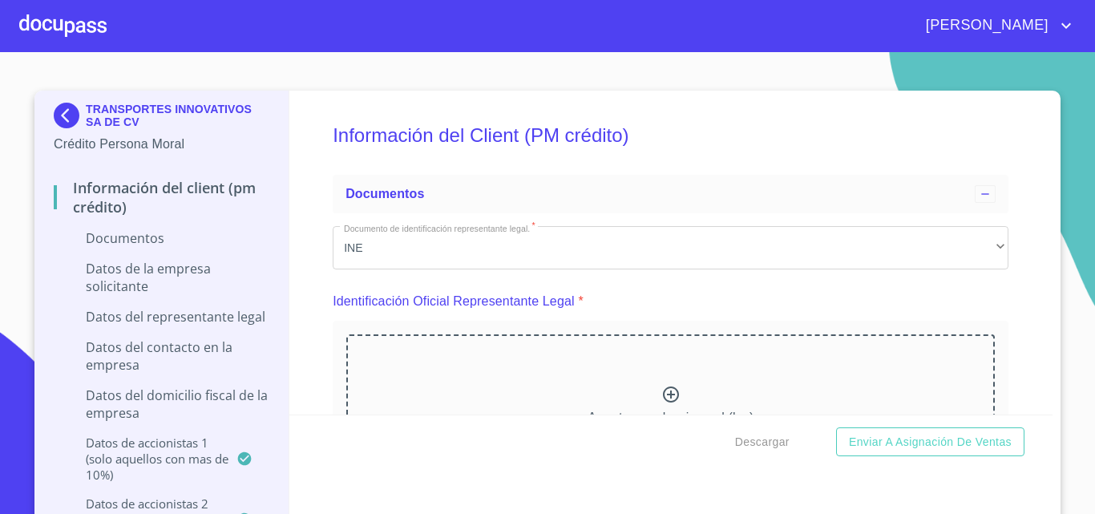
scroll to position [160, 0]
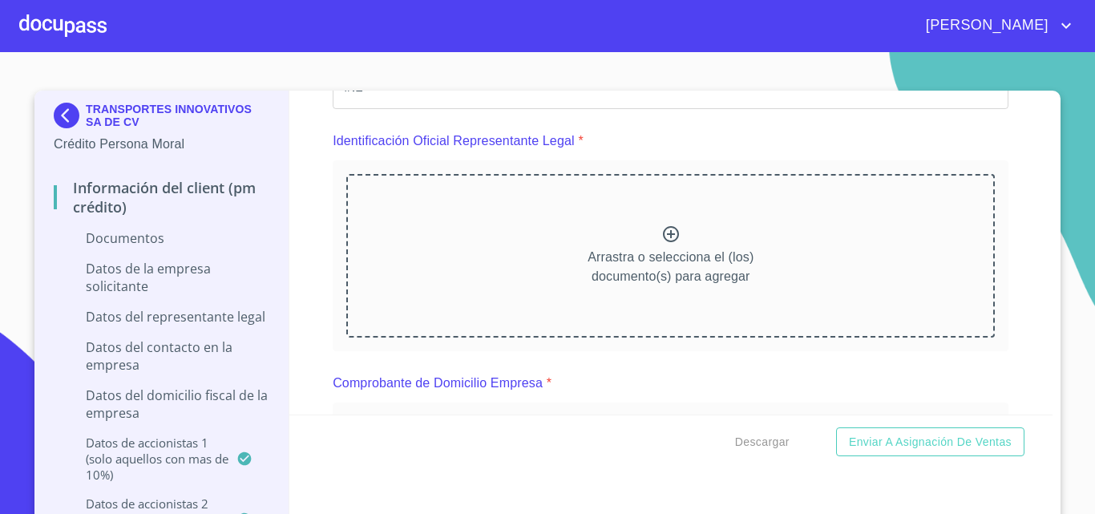
click at [671, 228] on div "Arrastra o selecciona el (los) documento(s) para agregar" at bounding box center [670, 256] width 648 height 164
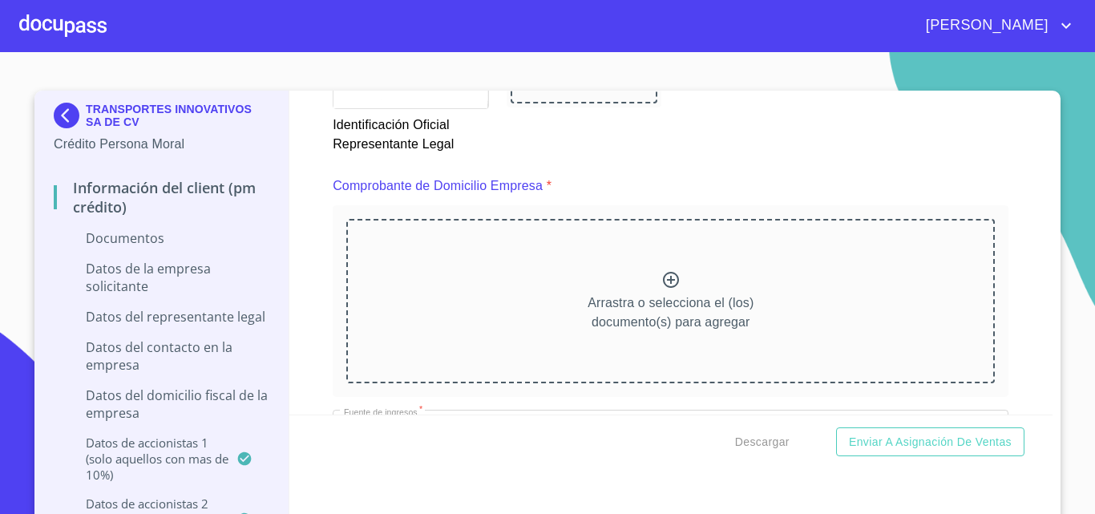
scroll to position [882, 0]
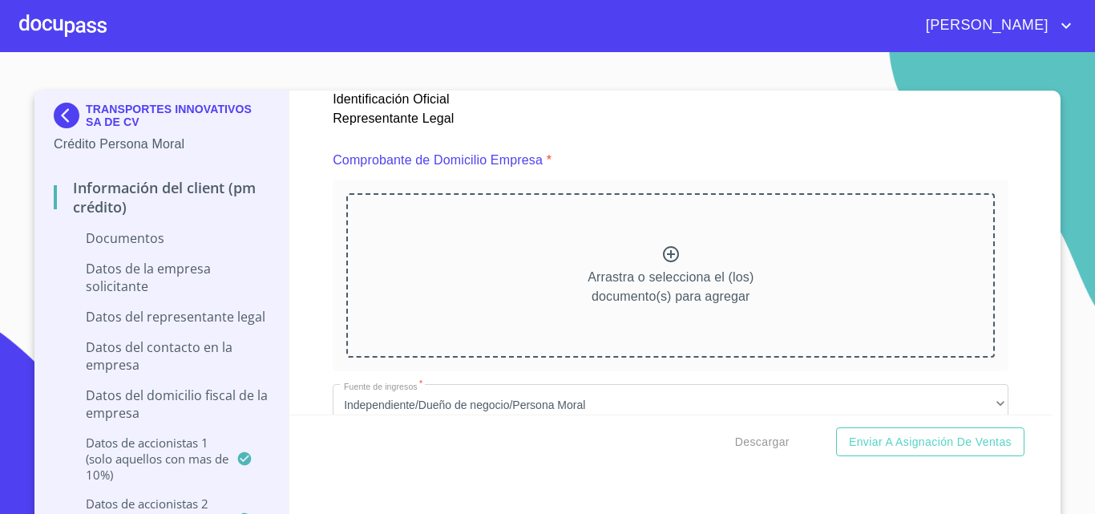
click at [663, 253] on icon at bounding box center [671, 254] width 16 height 16
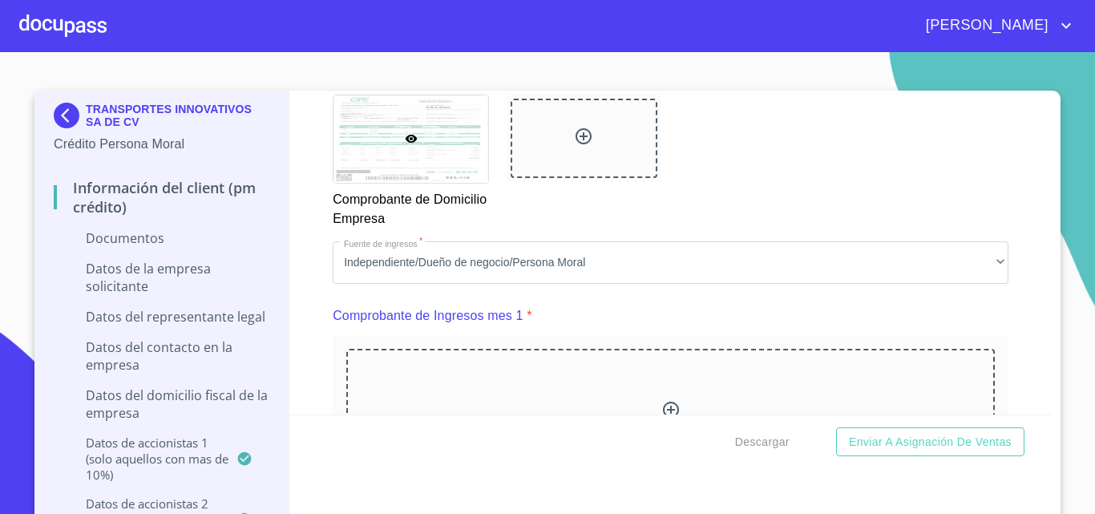
scroll to position [1683, 0]
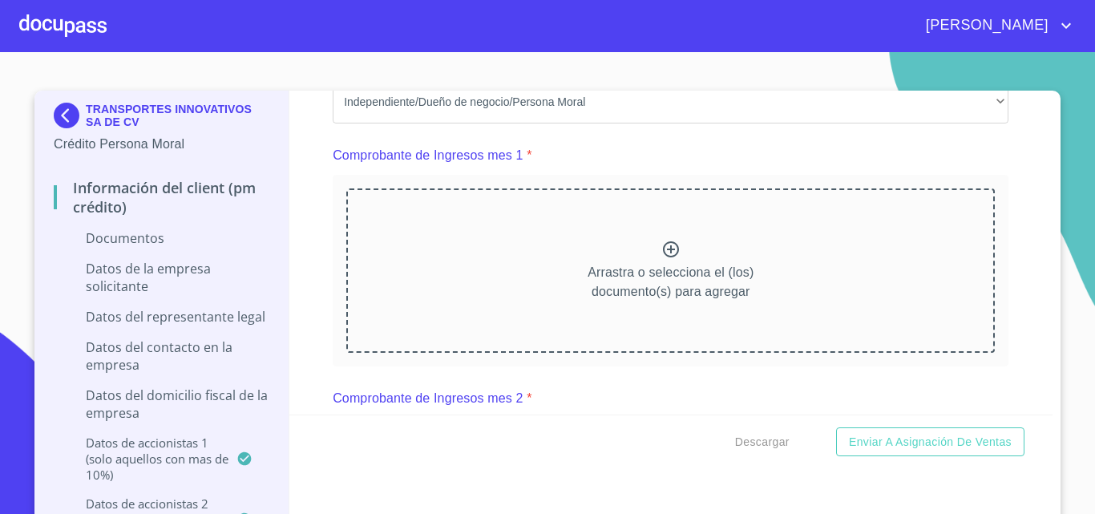
click at [661, 246] on icon at bounding box center [670, 249] width 19 height 19
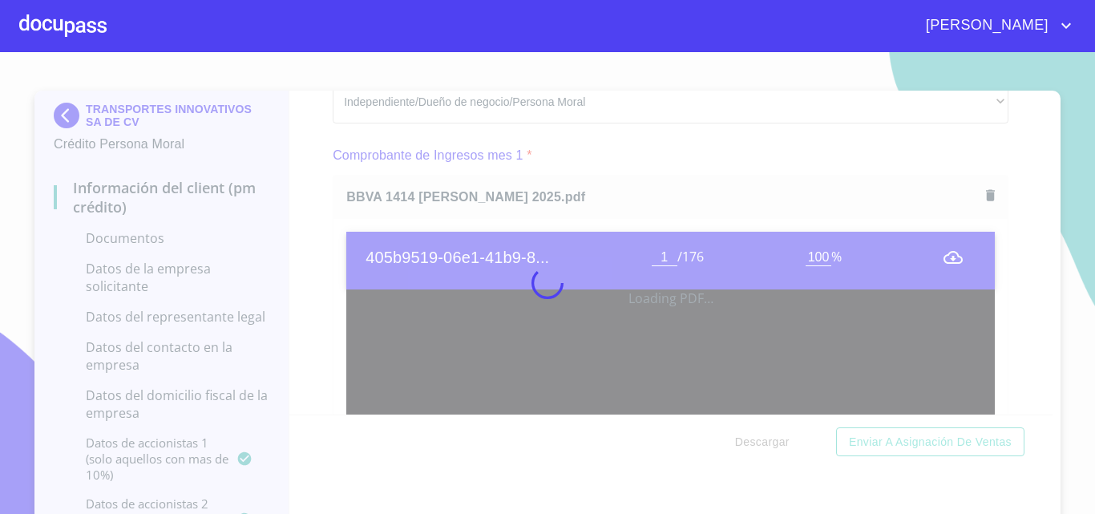
scroll to position [14, 0]
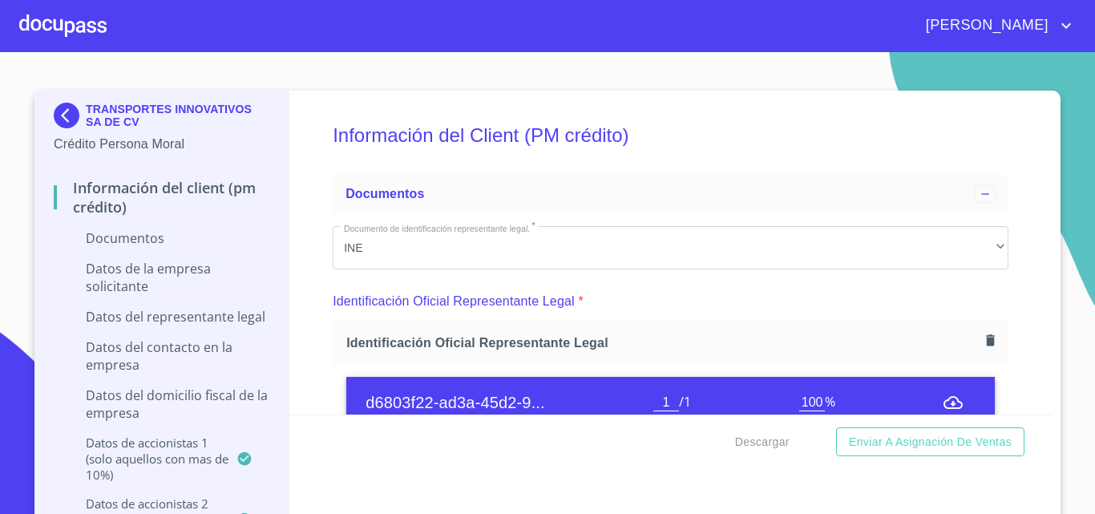
scroll to position [3927, 0]
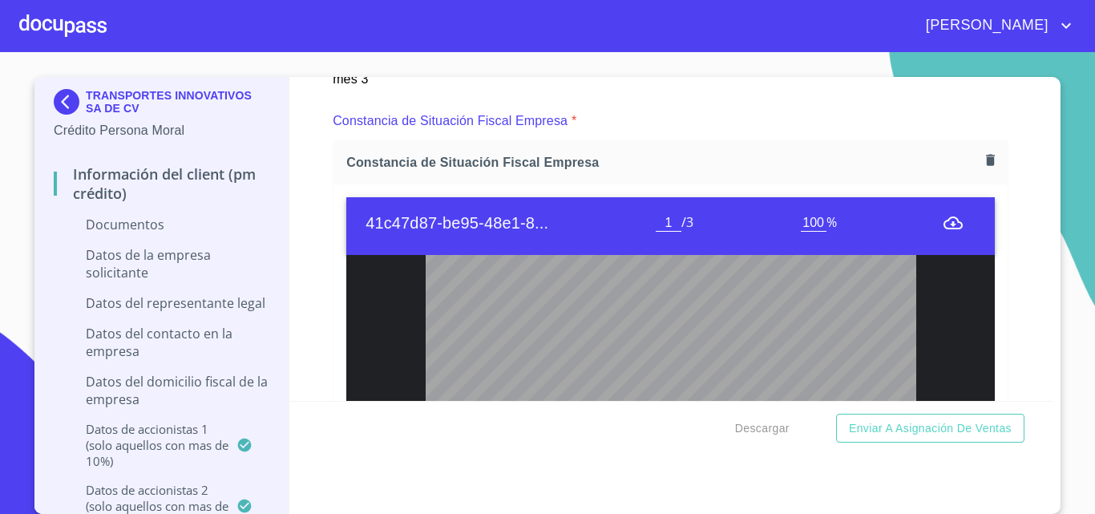
type input "2"
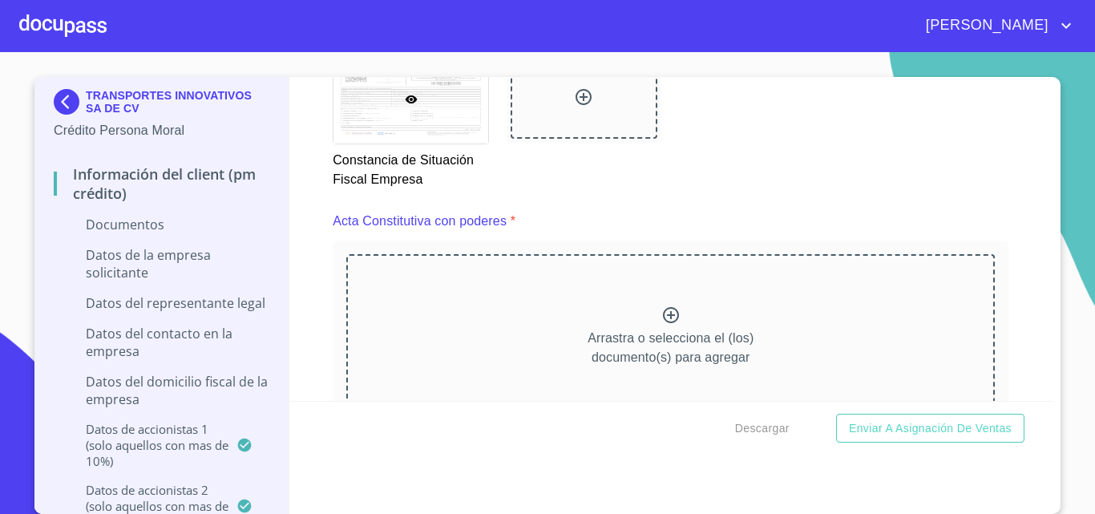
scroll to position [4649, 0]
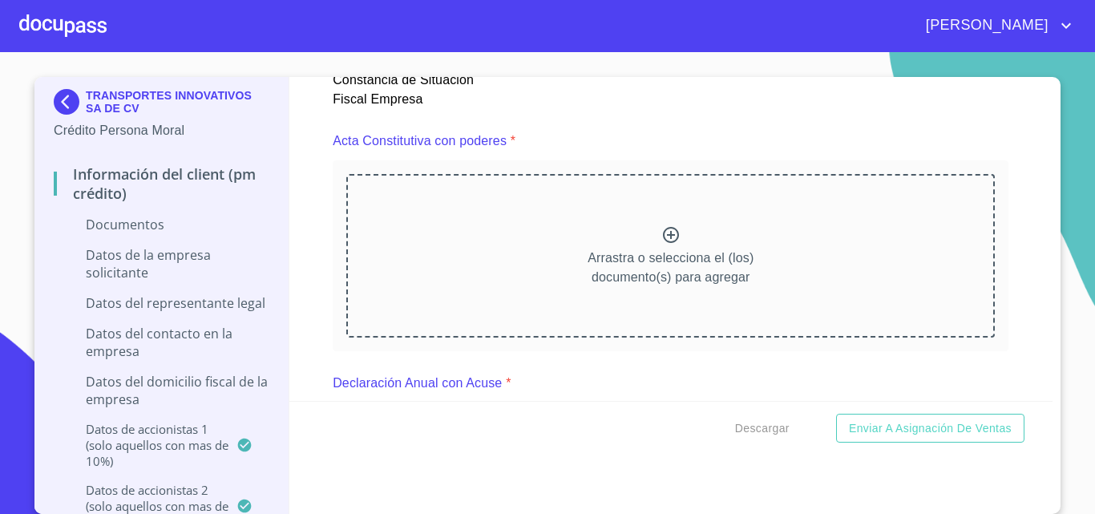
click at [644, 231] on div "Arrastra o selecciona el (los) documento(s) para agregar" at bounding box center [670, 256] width 648 height 164
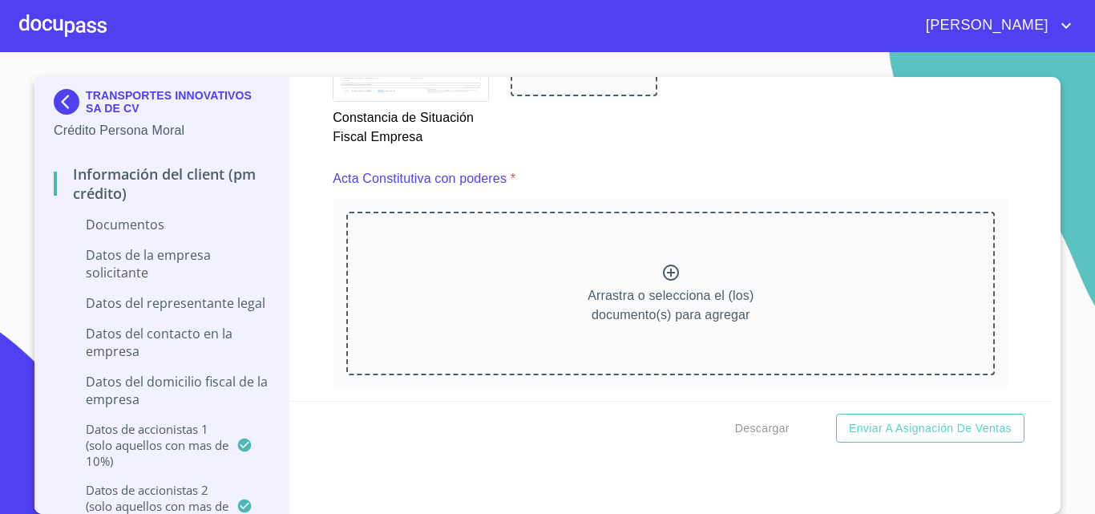
scroll to position [4649, 0]
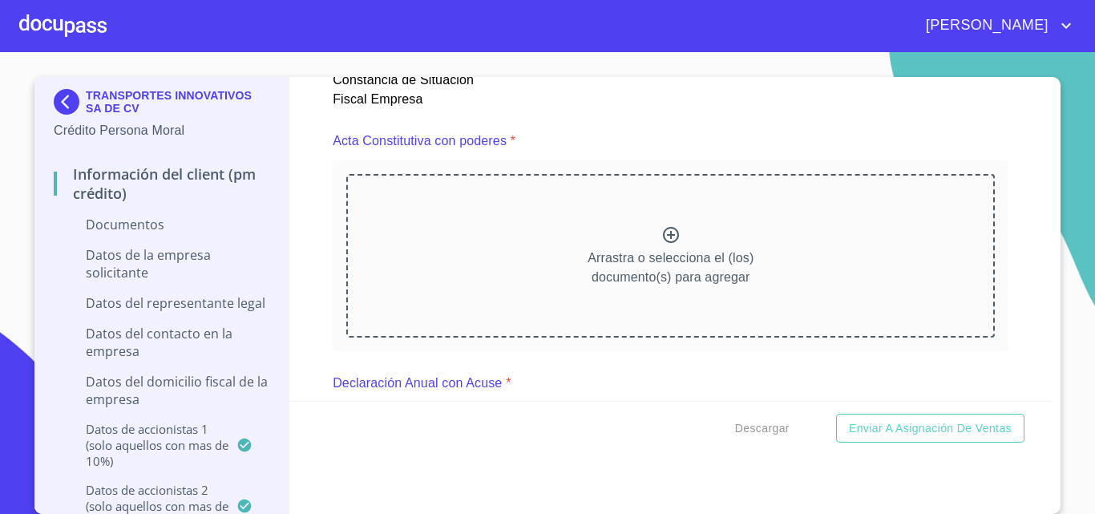
click at [664, 236] on icon at bounding box center [670, 234] width 19 height 19
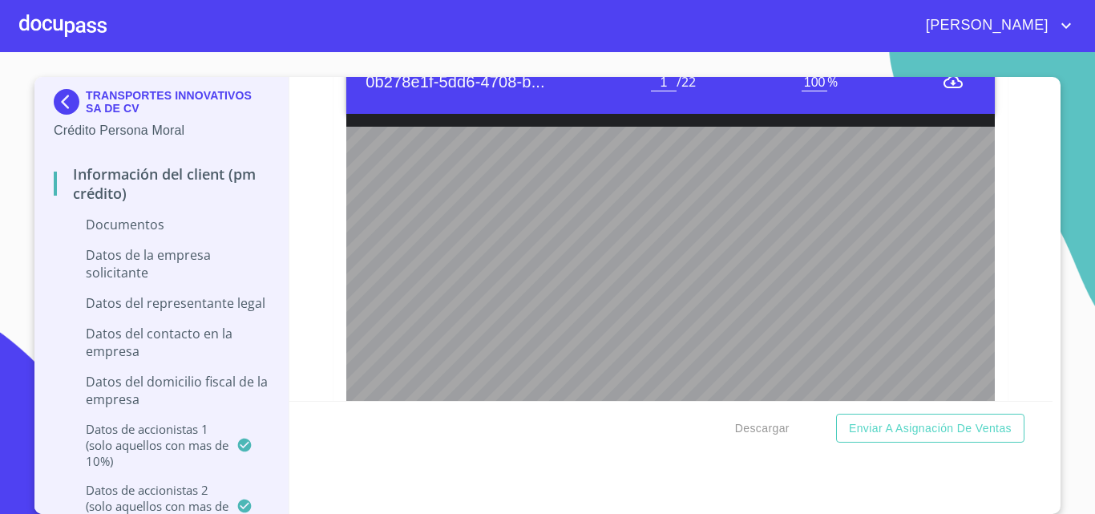
scroll to position [4729, 0]
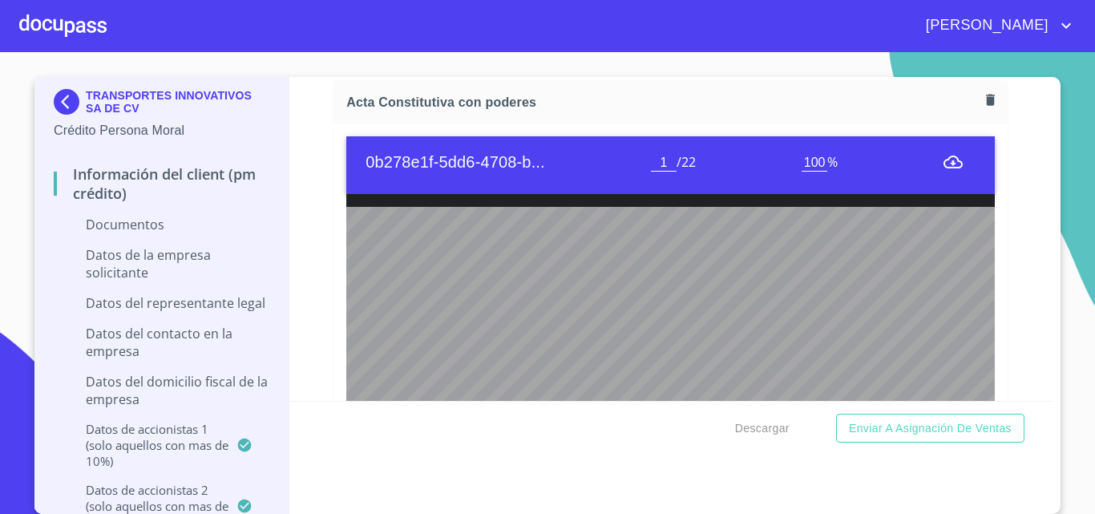
click at [986, 99] on icon "button" at bounding box center [990, 99] width 9 height 11
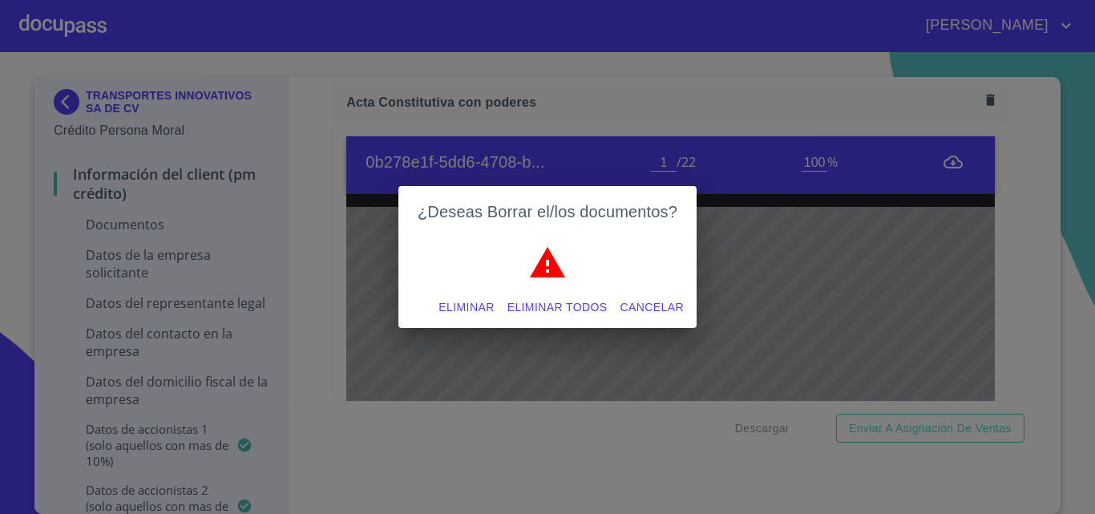
click at [475, 309] on span "Eliminar" at bounding box center [465, 307] width 55 height 20
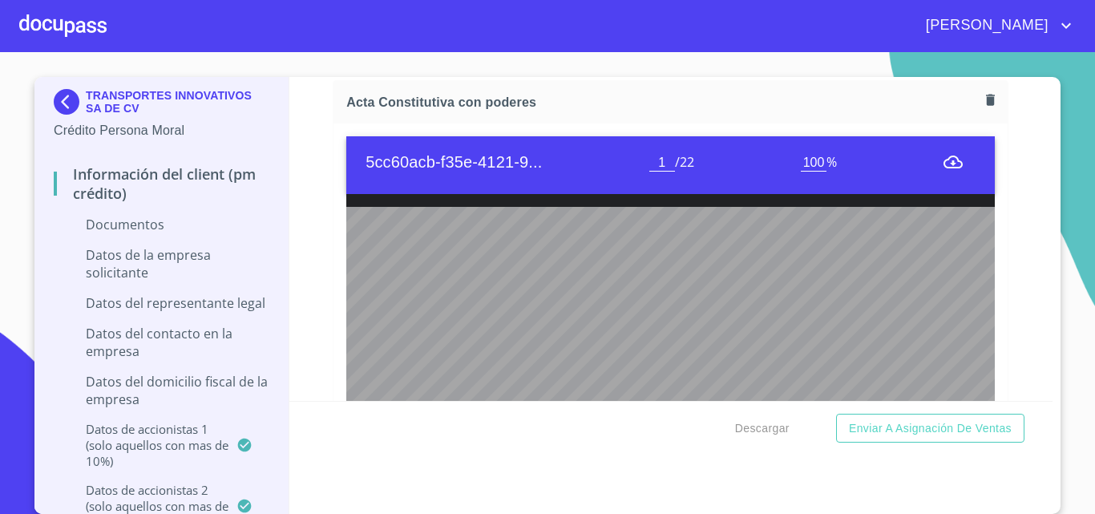
click at [986, 99] on icon "button" at bounding box center [990, 99] width 9 height 11
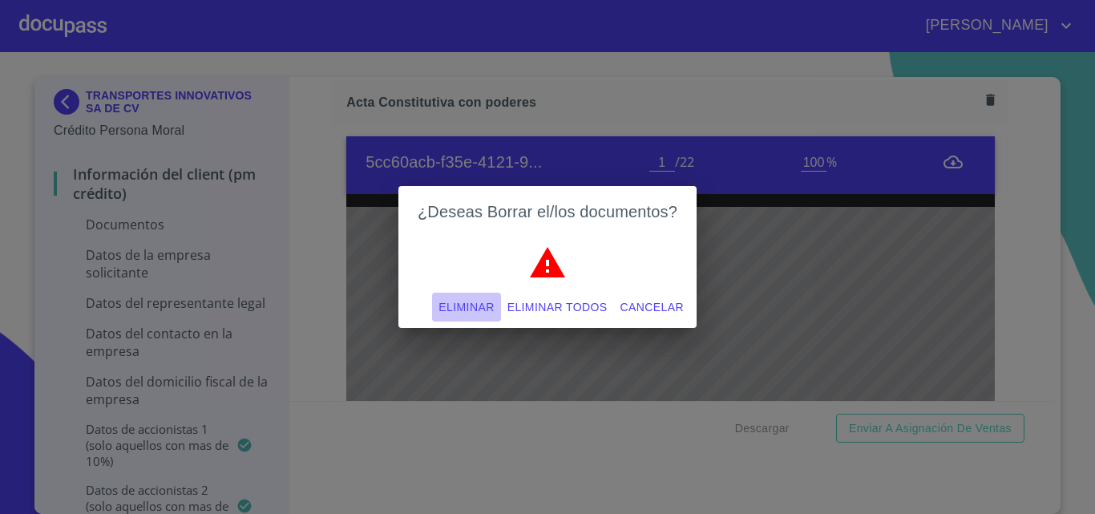
click at [477, 309] on span "Eliminar" at bounding box center [465, 307] width 55 height 20
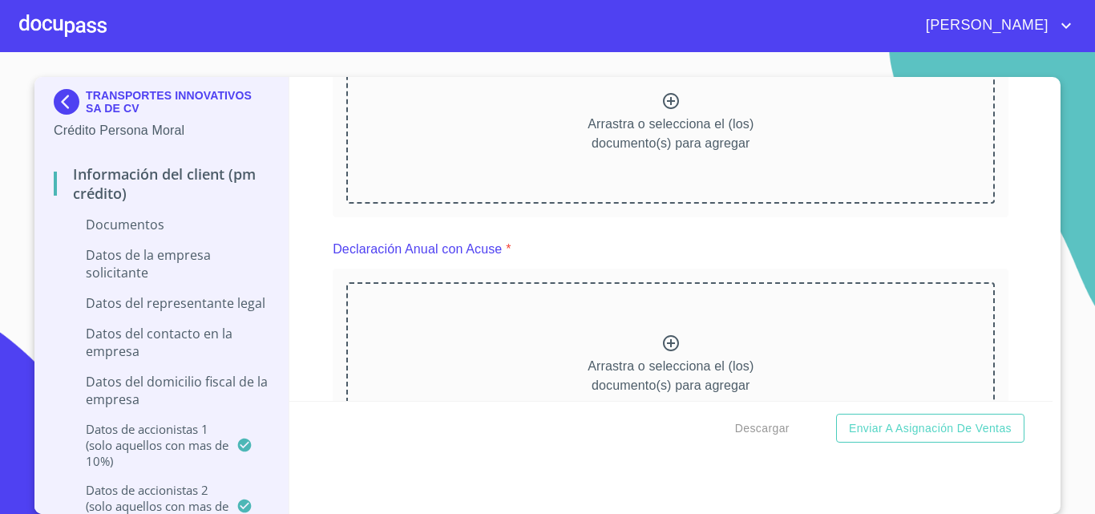
scroll to position [4809, 0]
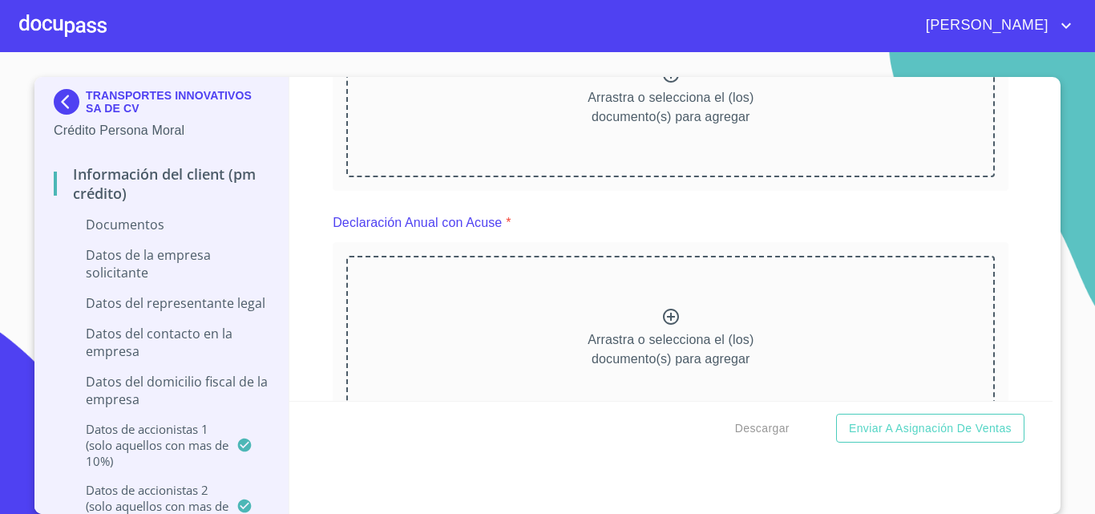
click at [667, 315] on icon at bounding box center [670, 316] width 19 height 19
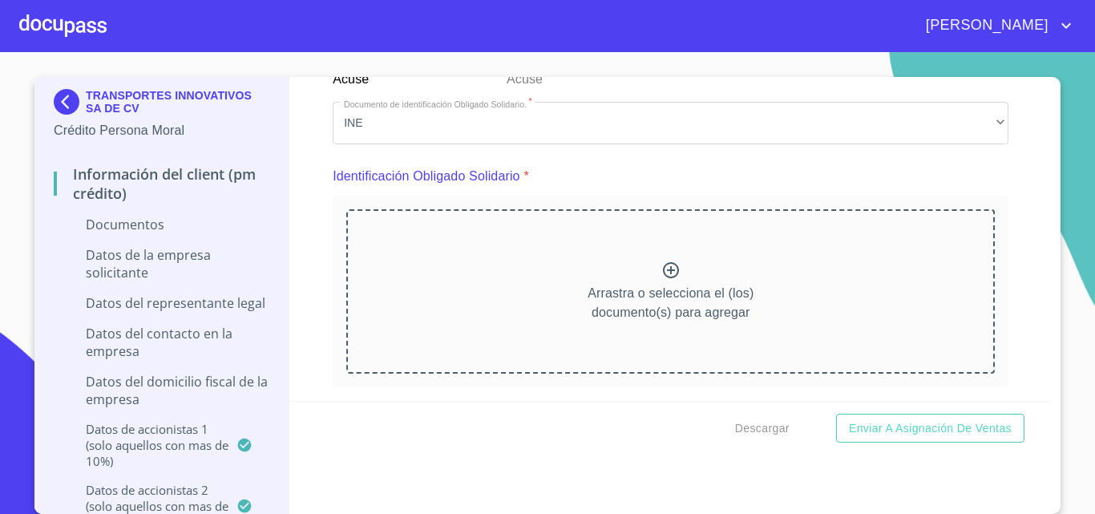
scroll to position [5691, 0]
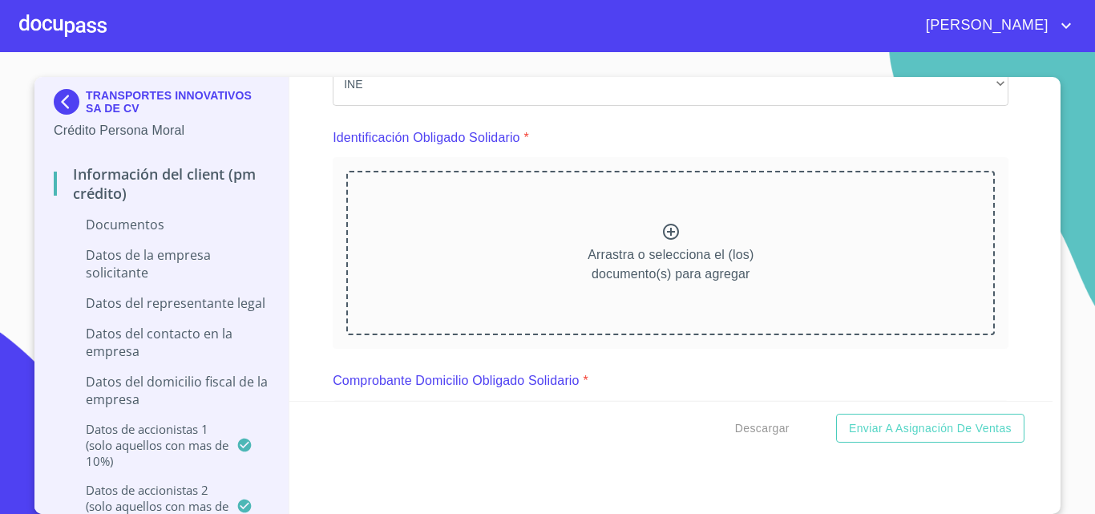
click at [637, 220] on div "Arrastra o selecciona el (los) documento(s) para agregar" at bounding box center [670, 253] width 648 height 164
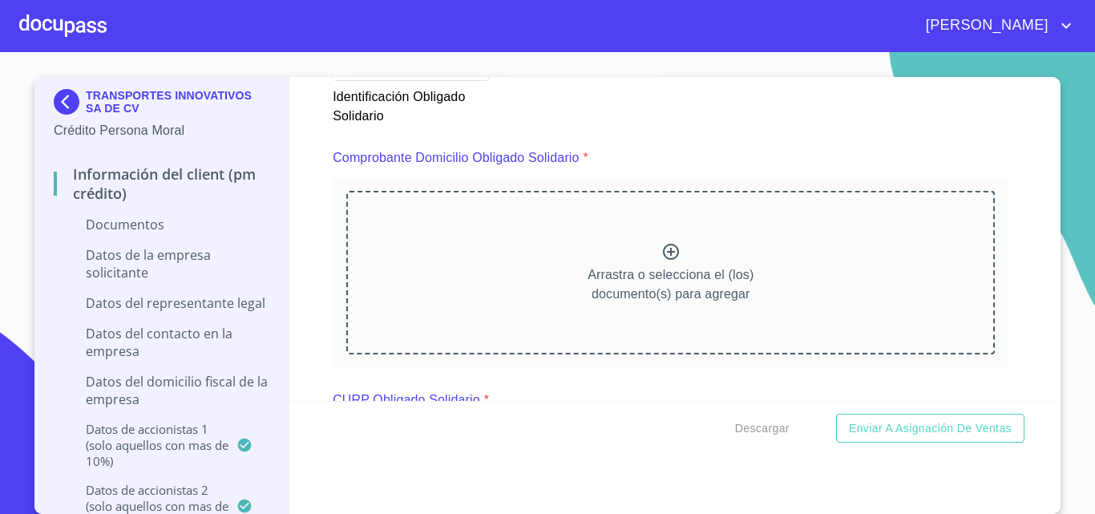
scroll to position [401, 0]
click at [647, 269] on p "Arrastra o selecciona el (los) documento(s) para agregar" at bounding box center [671, 284] width 166 height 38
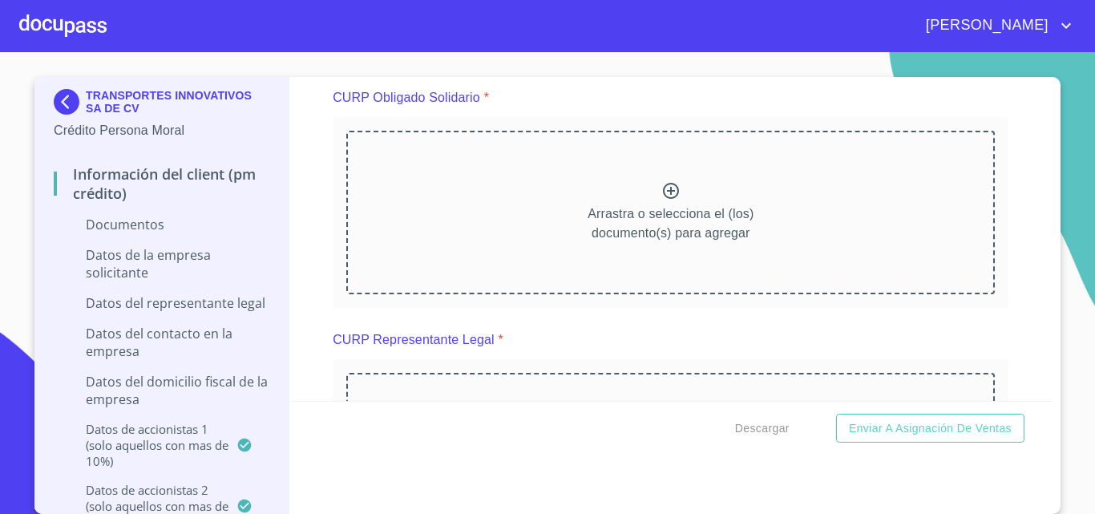
scroll to position [7134, 0]
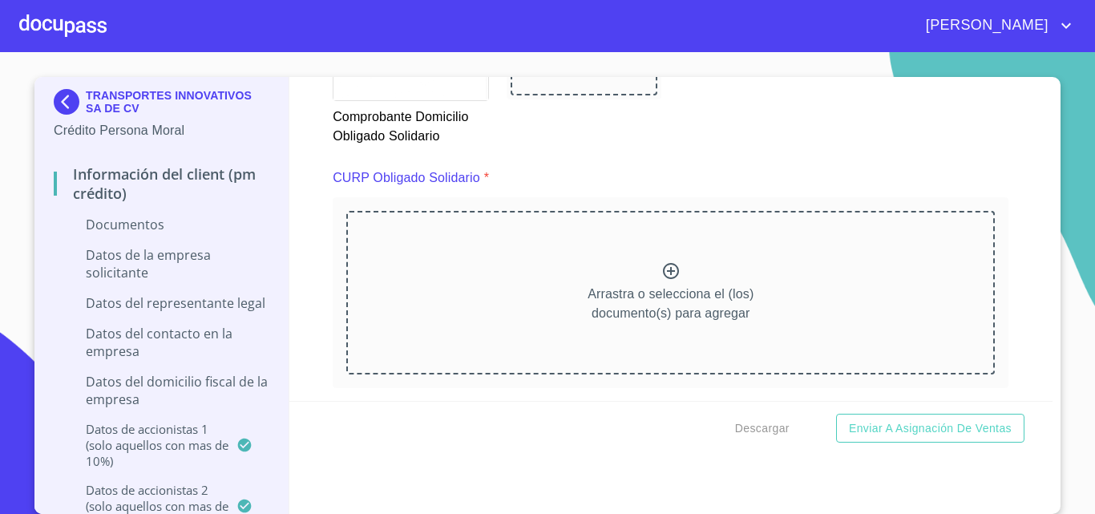
scroll to position [401, 0]
click at [634, 271] on div "Arrastra o selecciona el (los) documento(s) para agregar" at bounding box center [670, 293] width 648 height 164
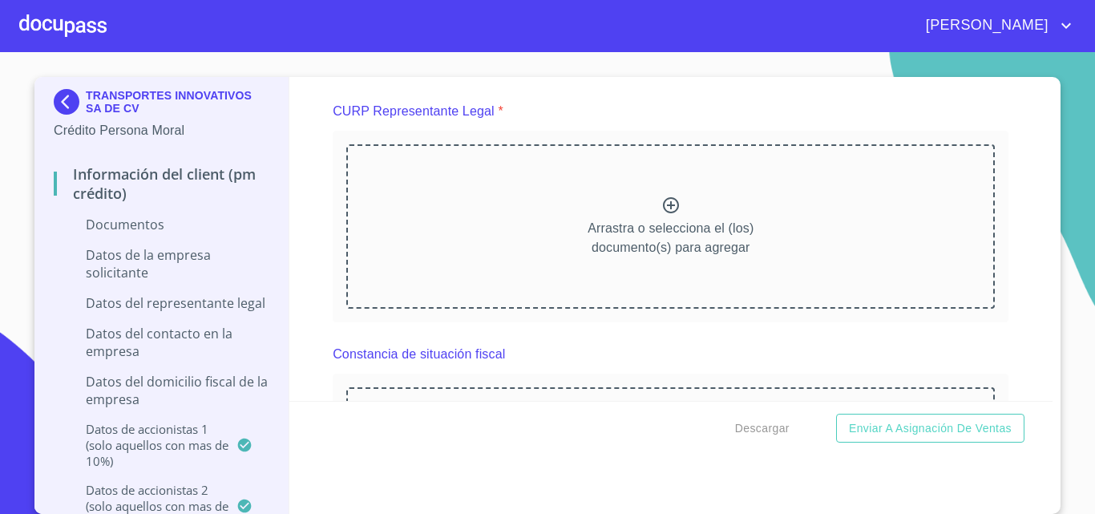
scroll to position [7855, 0]
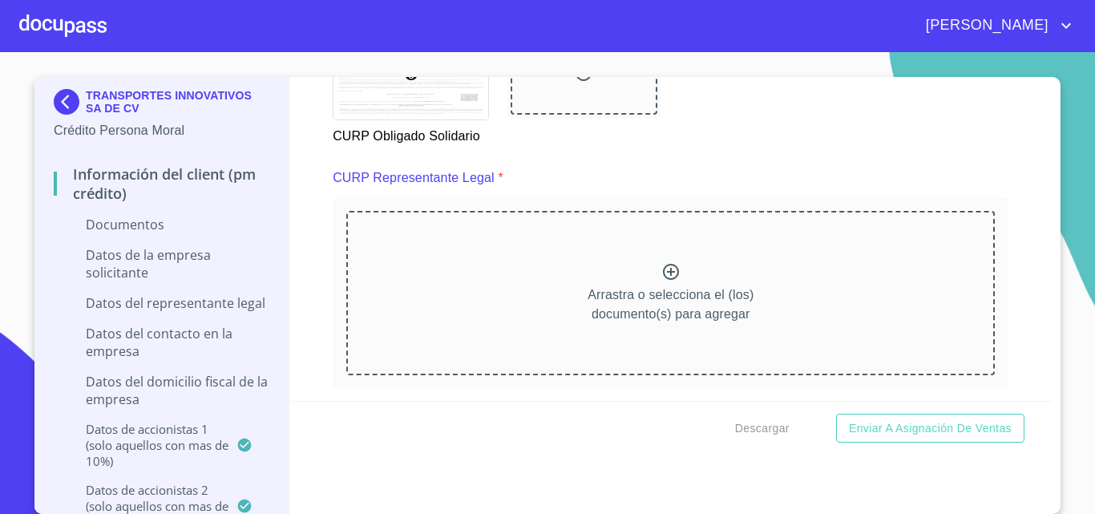
click at [660, 290] on p "Arrastra o selecciona el (los) documento(s) para agregar" at bounding box center [671, 304] width 166 height 38
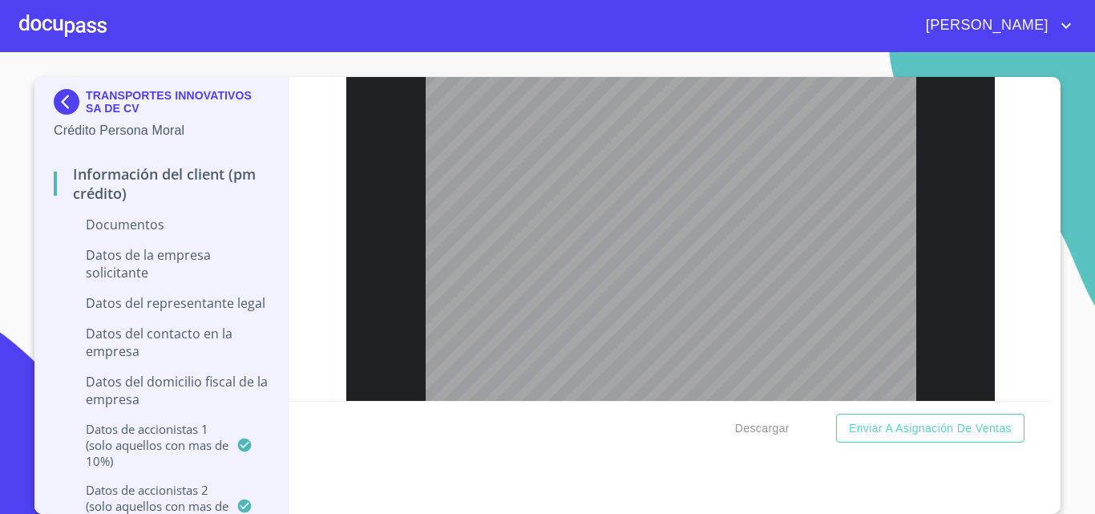
scroll to position [8576, 0]
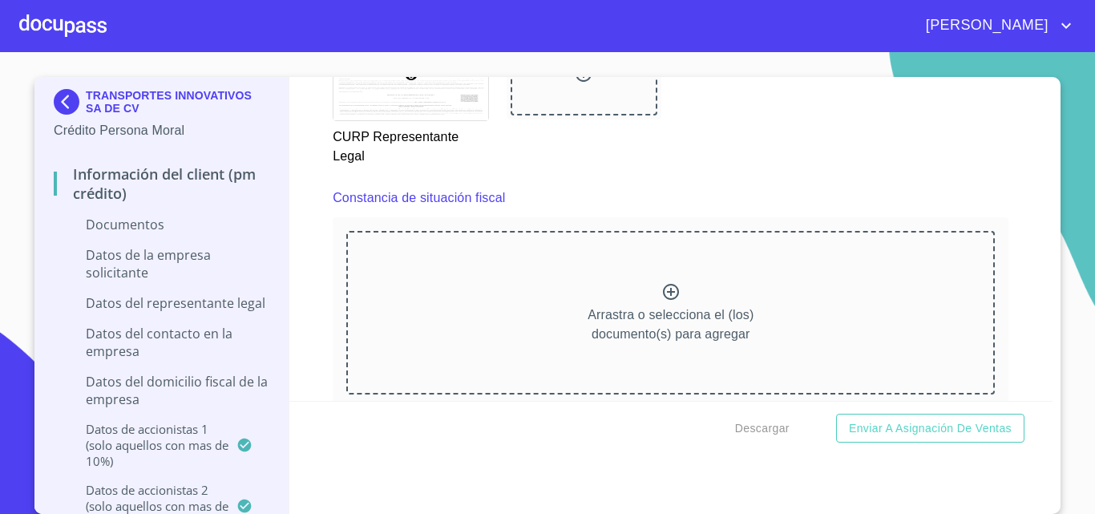
click at [661, 283] on icon at bounding box center [670, 291] width 19 height 19
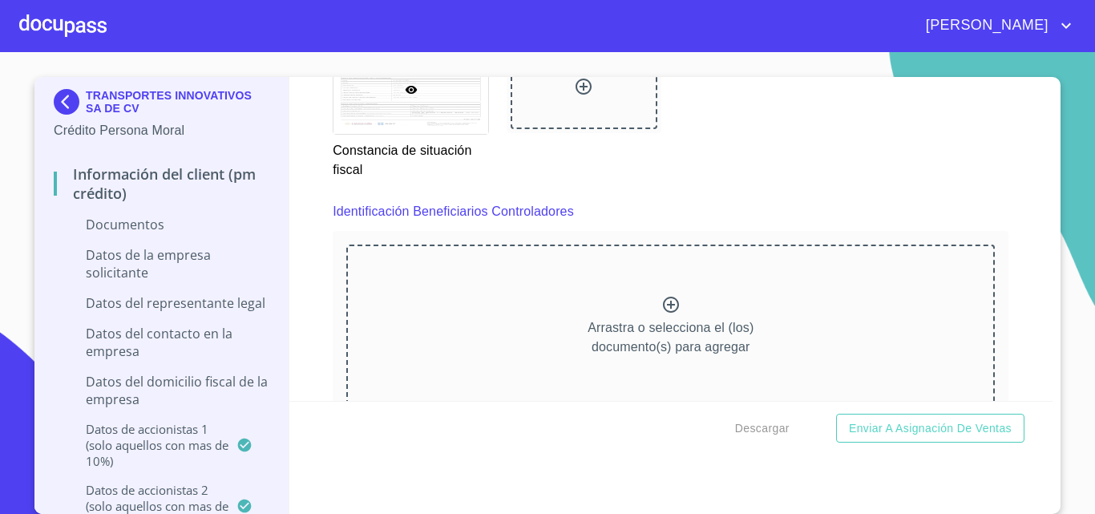
scroll to position [9378, 0]
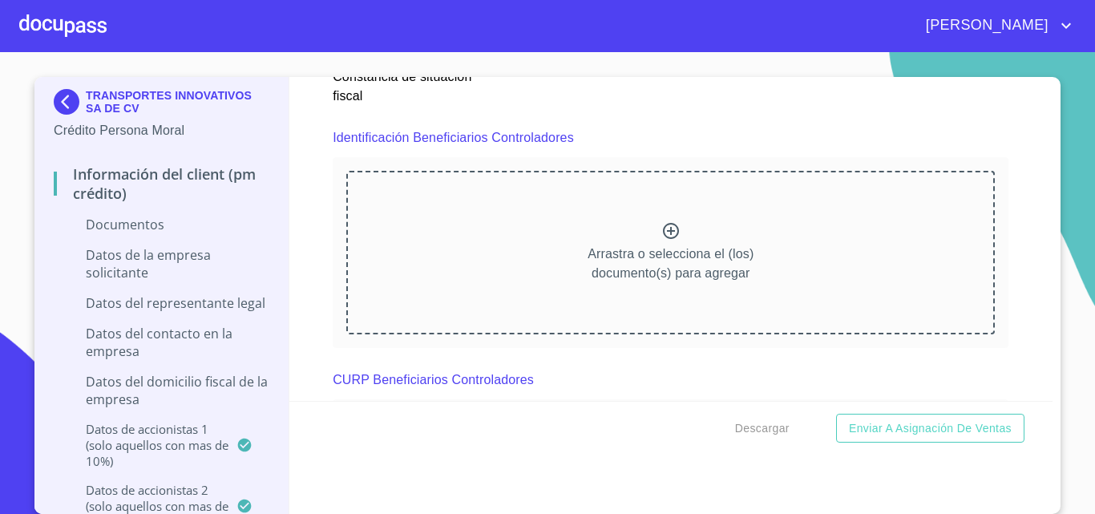
click at [663, 232] on icon at bounding box center [671, 231] width 16 height 16
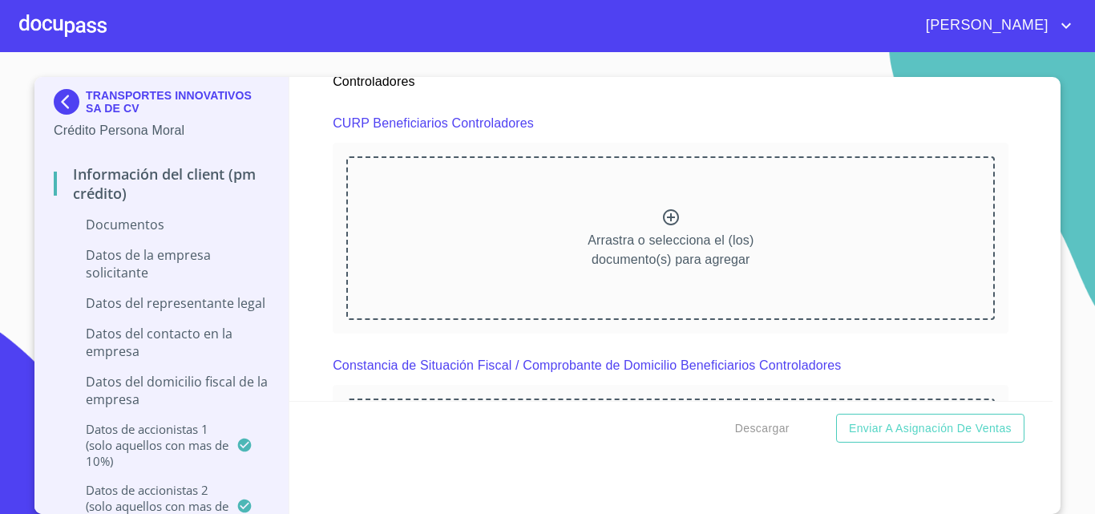
scroll to position [10179, 0]
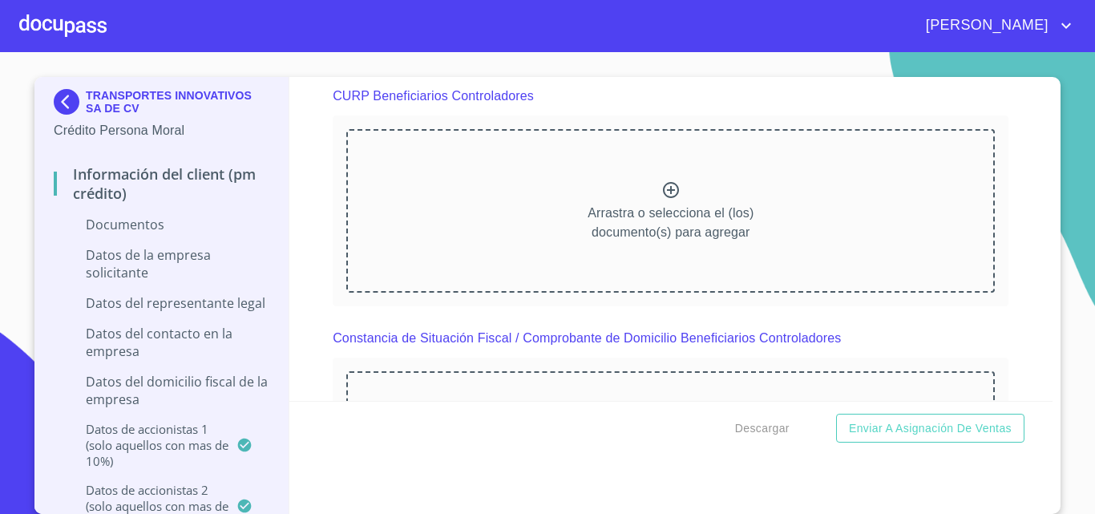
click at [657, 209] on p "Arrastra o selecciona el (los) documento(s) para agregar" at bounding box center [671, 223] width 166 height 38
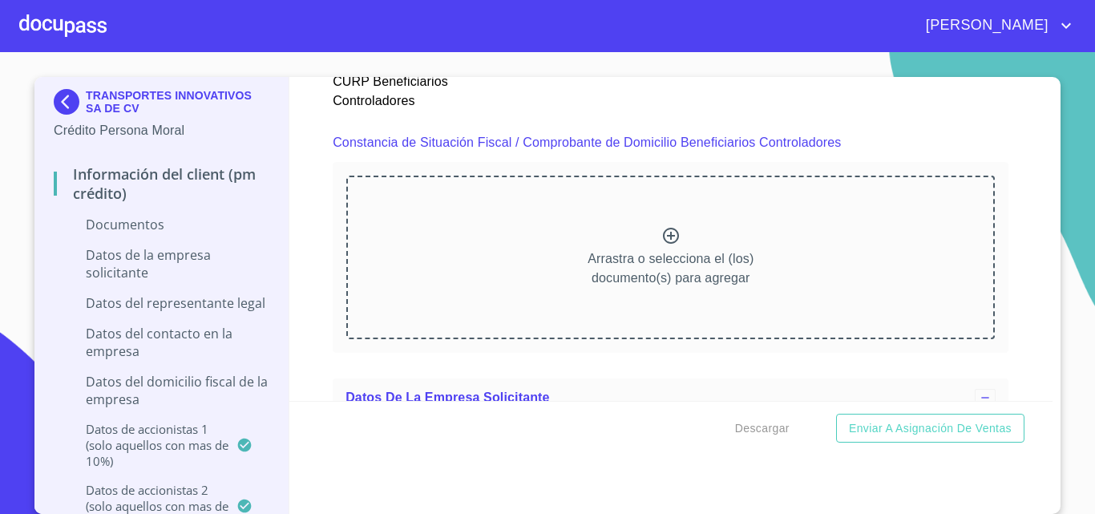
scroll to position [10901, 0]
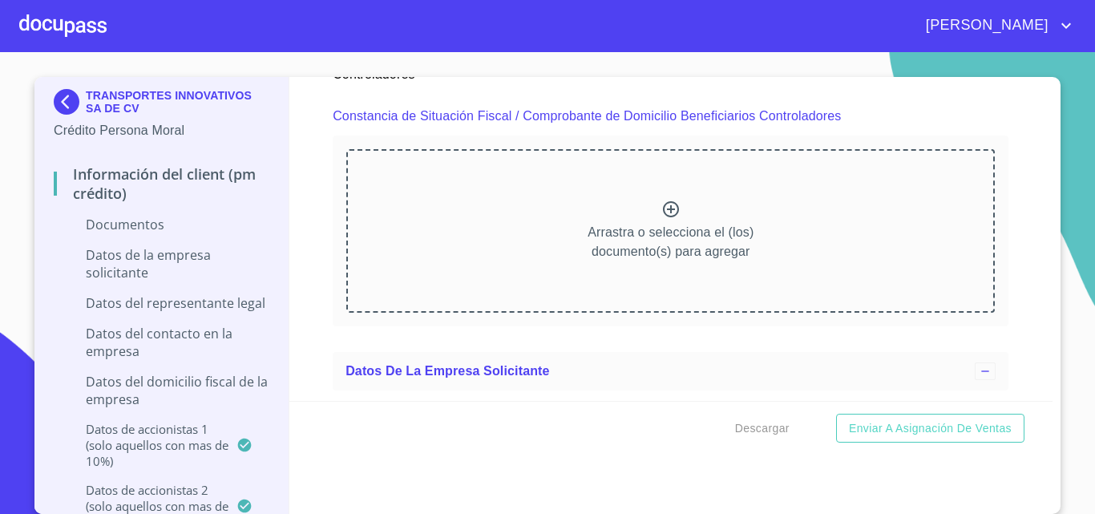
click at [661, 210] on icon at bounding box center [670, 209] width 19 height 19
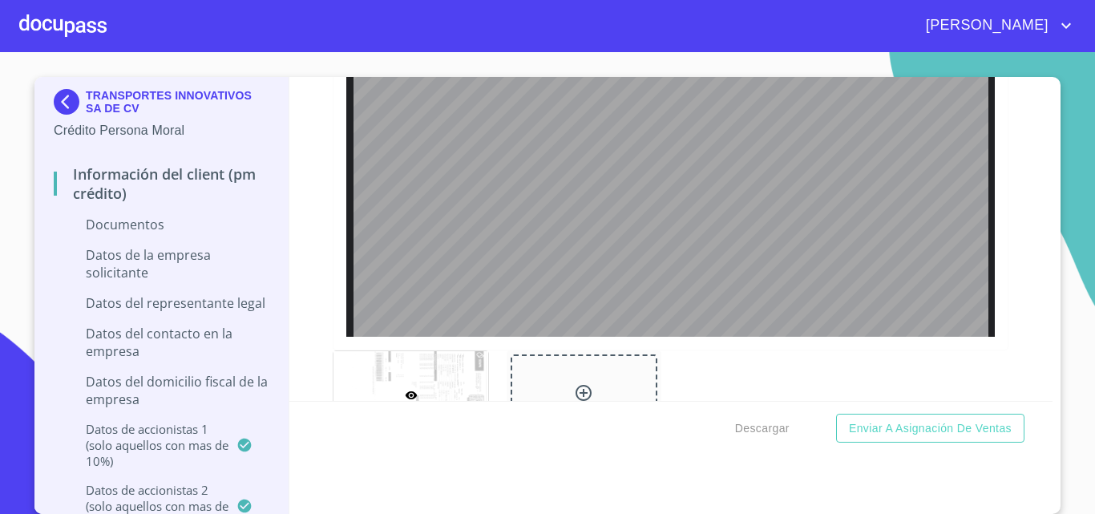
scroll to position [6653, 0]
